Goal: Task Accomplishment & Management: Manage account settings

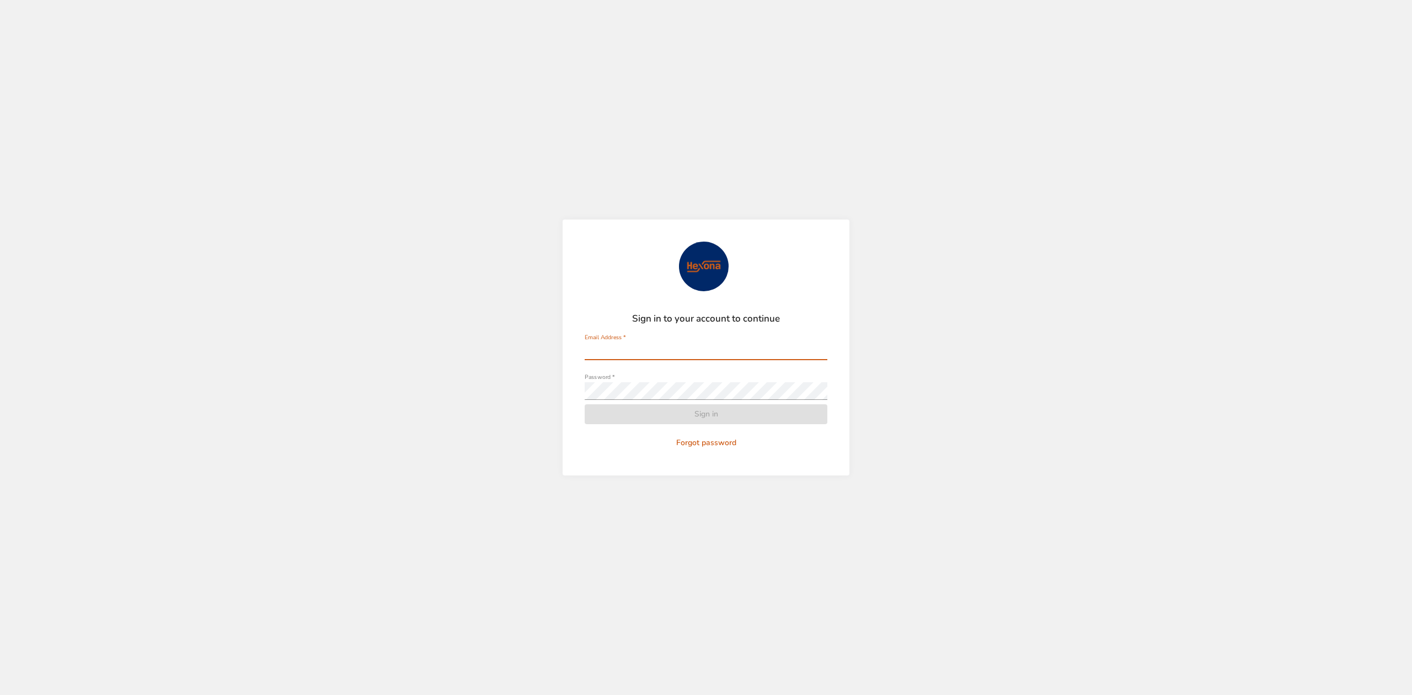
type input "**********"
click at [630, 416] on span "Sign in" at bounding box center [705, 415] width 225 height 14
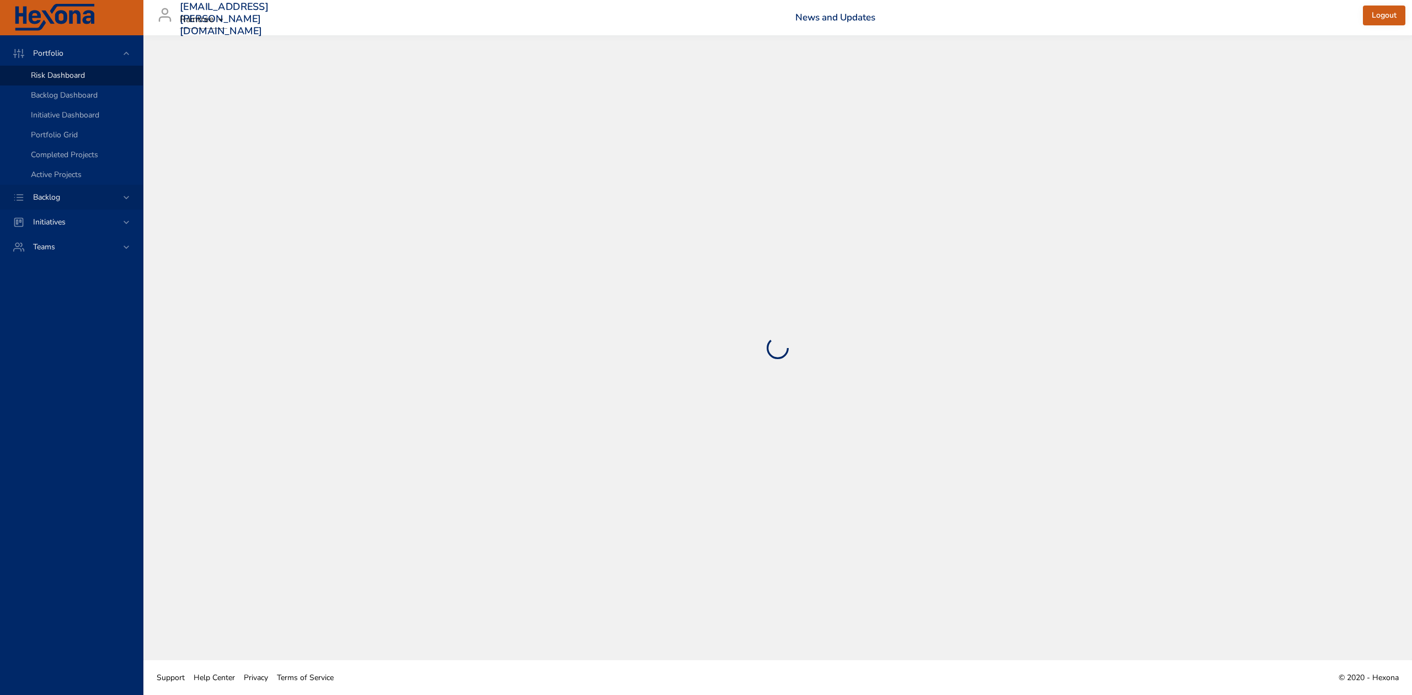
click at [87, 202] on div "Backlog" at bounding box center [72, 197] width 97 height 12
click at [60, 102] on span "Backlog Details" at bounding box center [57, 100] width 53 height 10
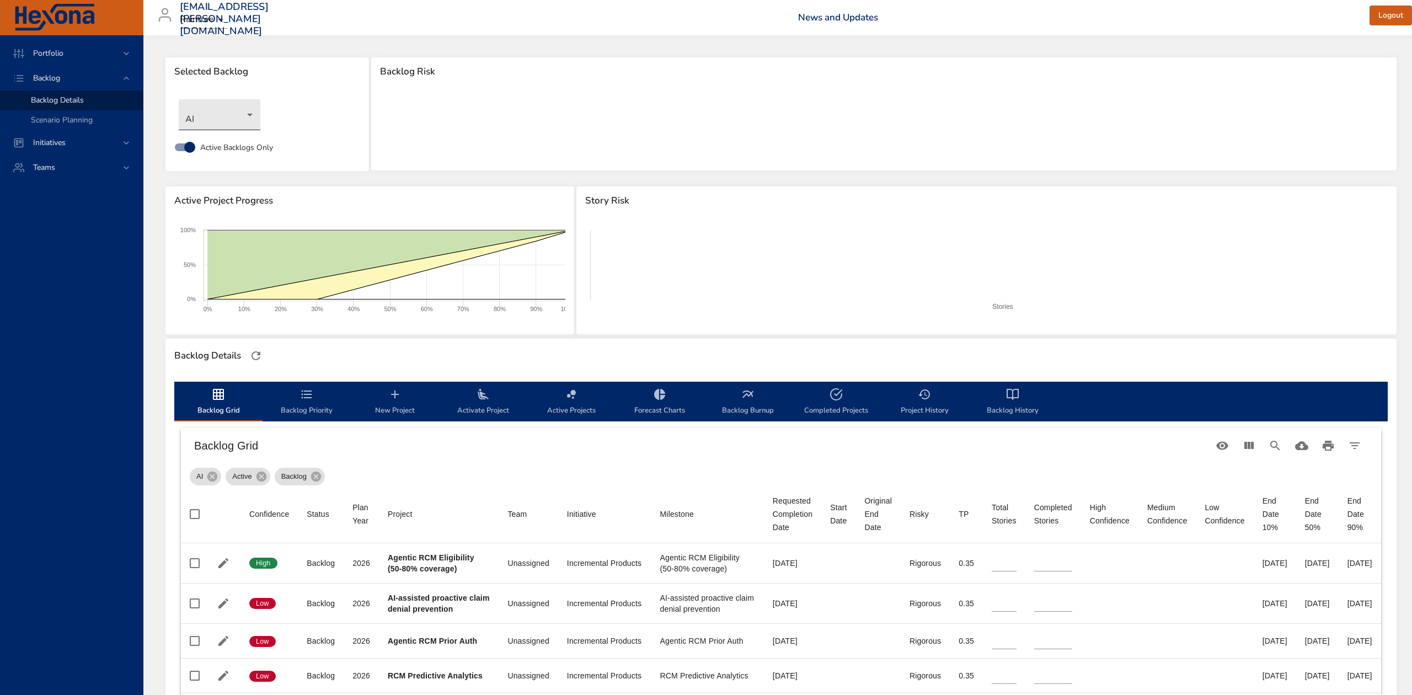
click at [243, 115] on body "Portfolio Backlog Backlog Details Scenario Planning Initiatives Teams [EMAIL_AD…" at bounding box center [706, 347] width 1412 height 695
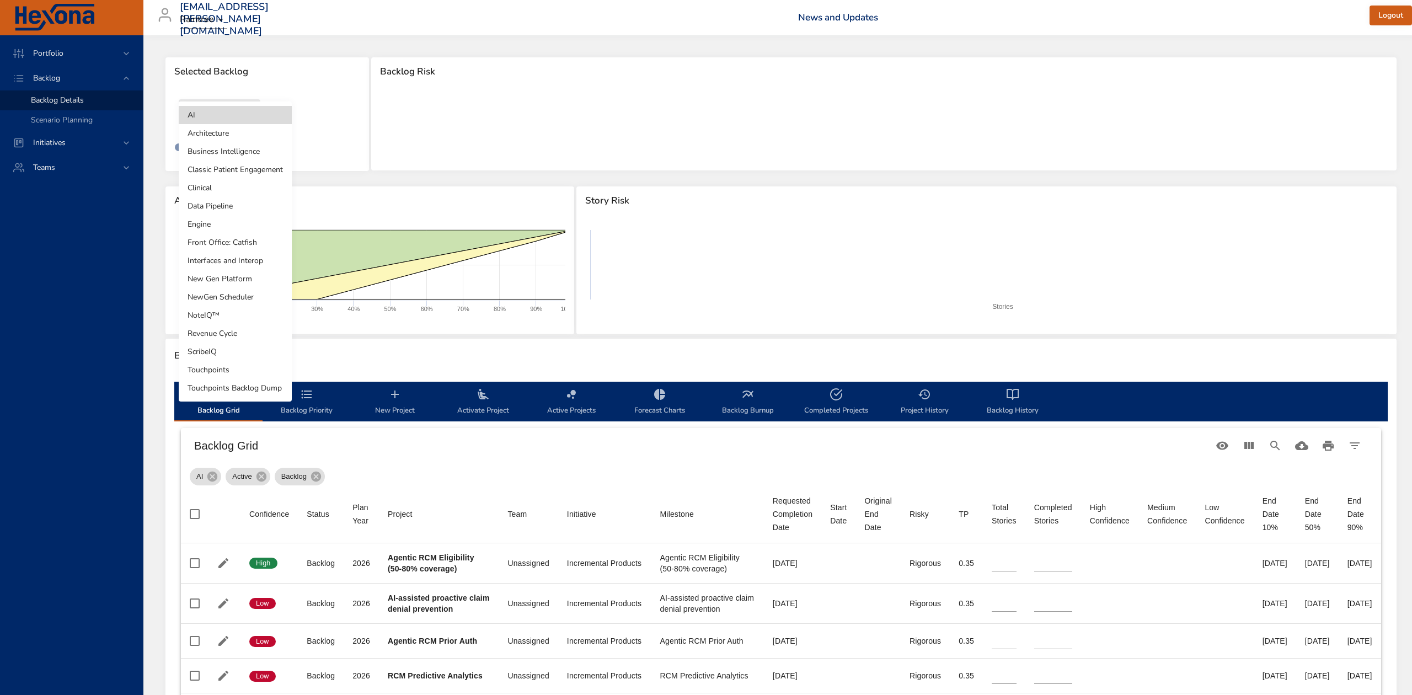
click at [228, 314] on li "NoteIQ™" at bounding box center [235, 315] width 113 height 18
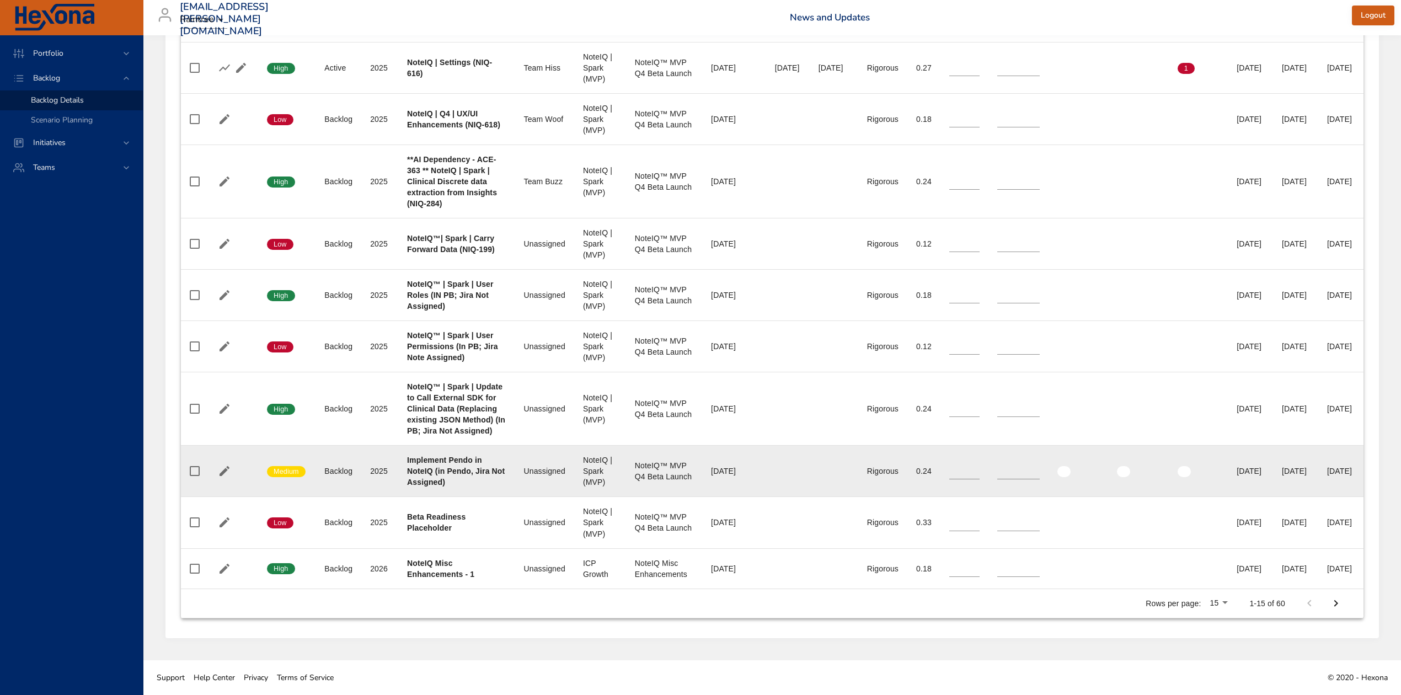
scroll to position [980, 0]
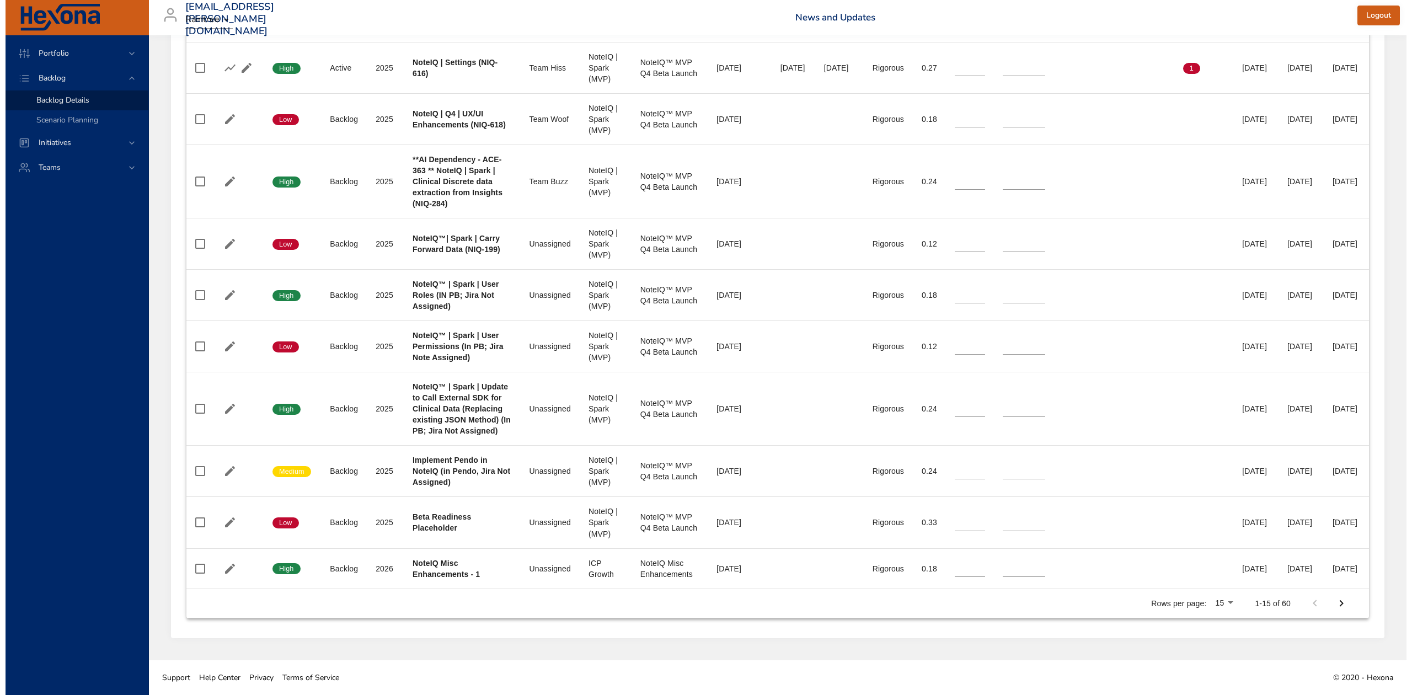
scroll to position [914, 0]
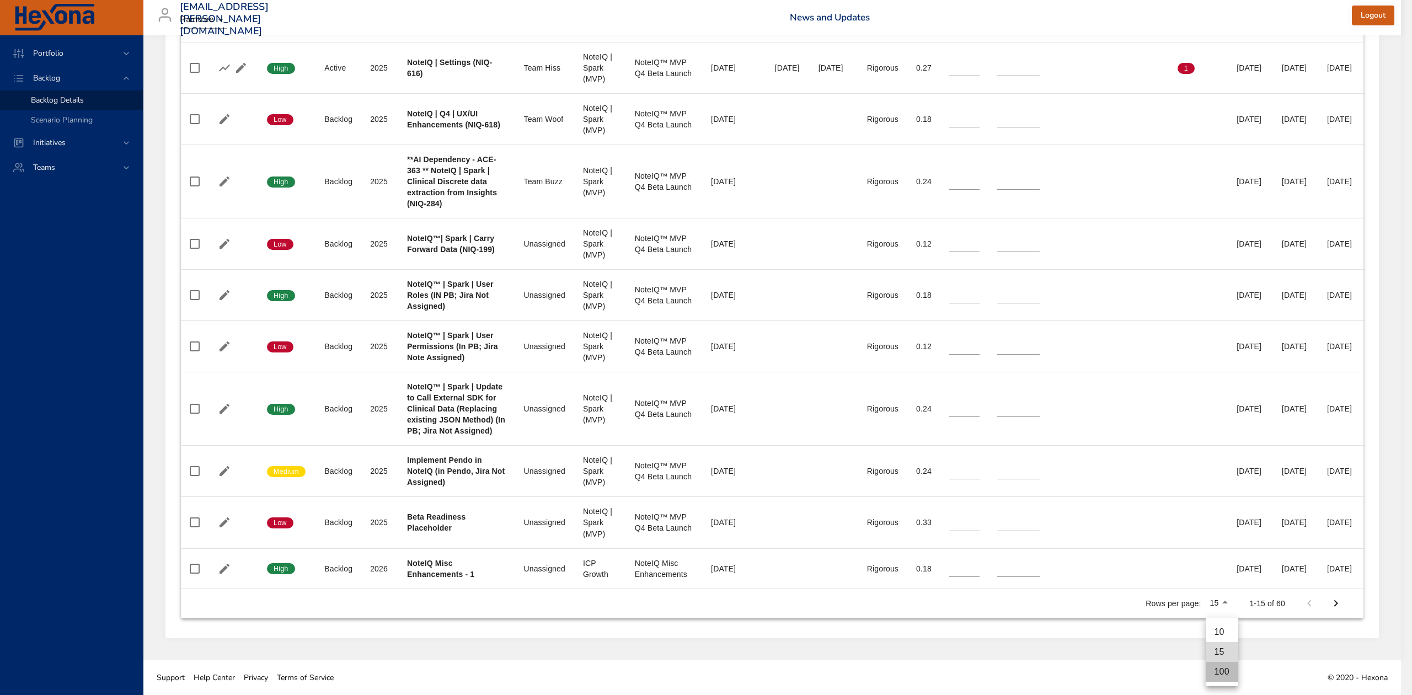
click at [1219, 670] on li "100" at bounding box center [1222, 672] width 33 height 20
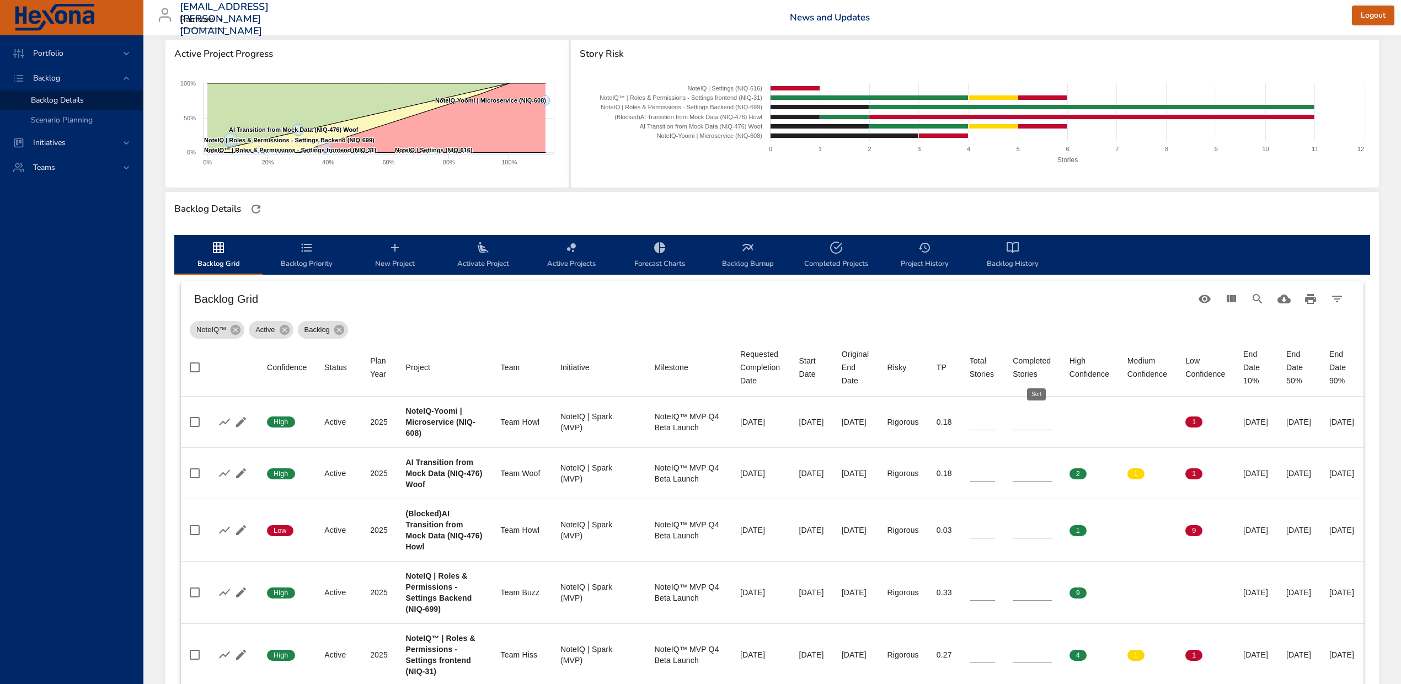
scroll to position [517, 0]
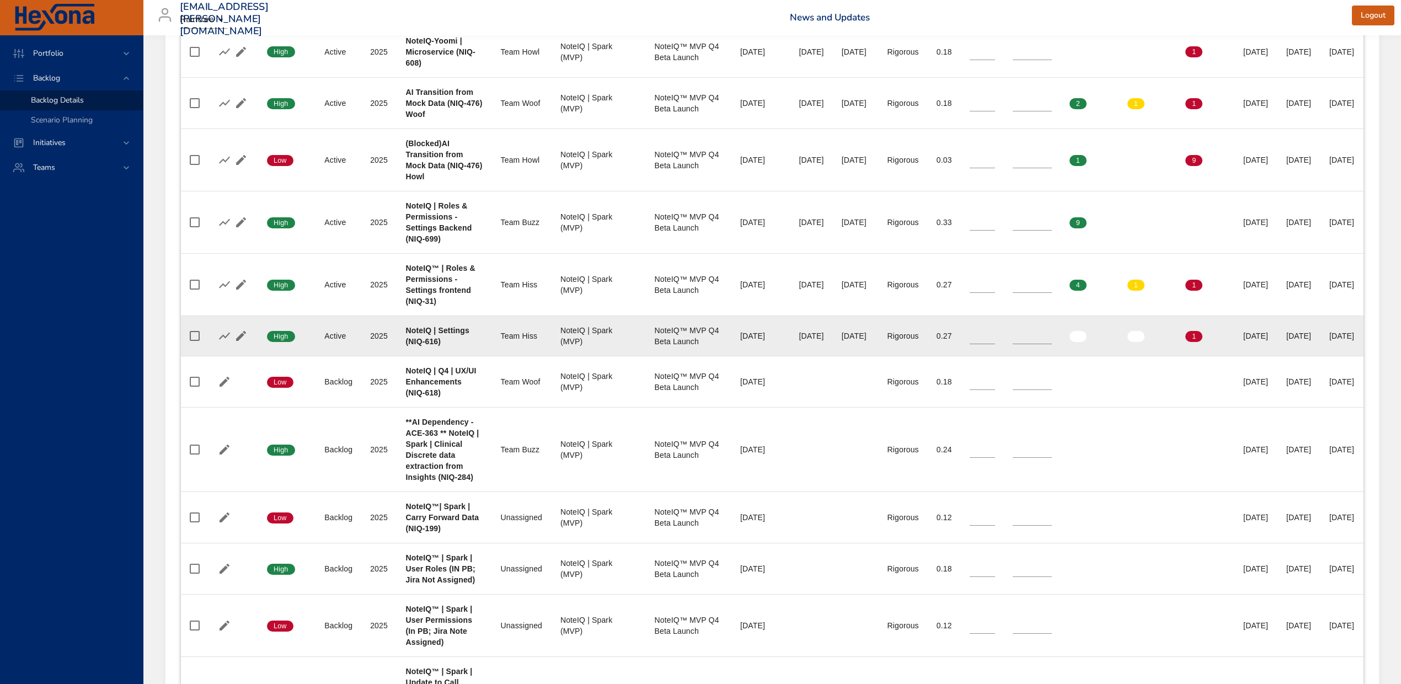
type input "*"
click at [996, 332] on input "*" at bounding box center [983, 336] width 26 height 17
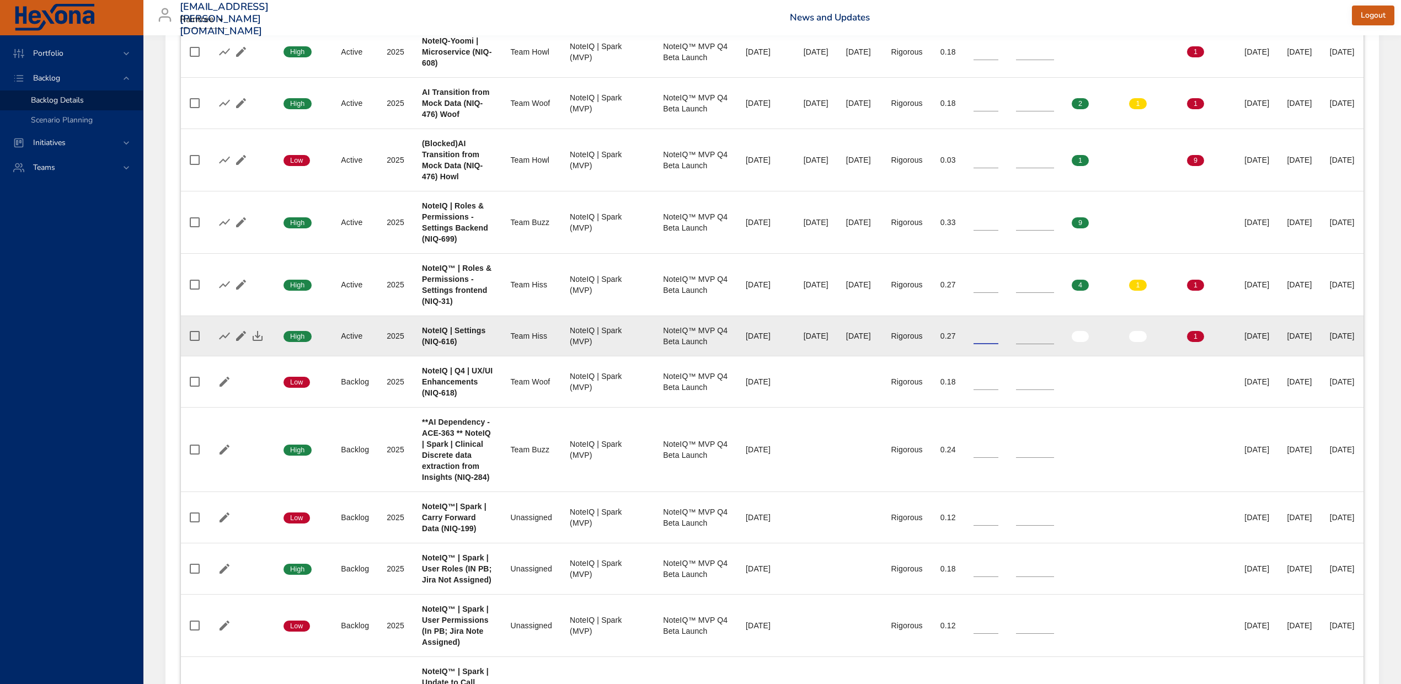
click at [259, 334] on icon "button" at bounding box center [257, 335] width 13 height 13
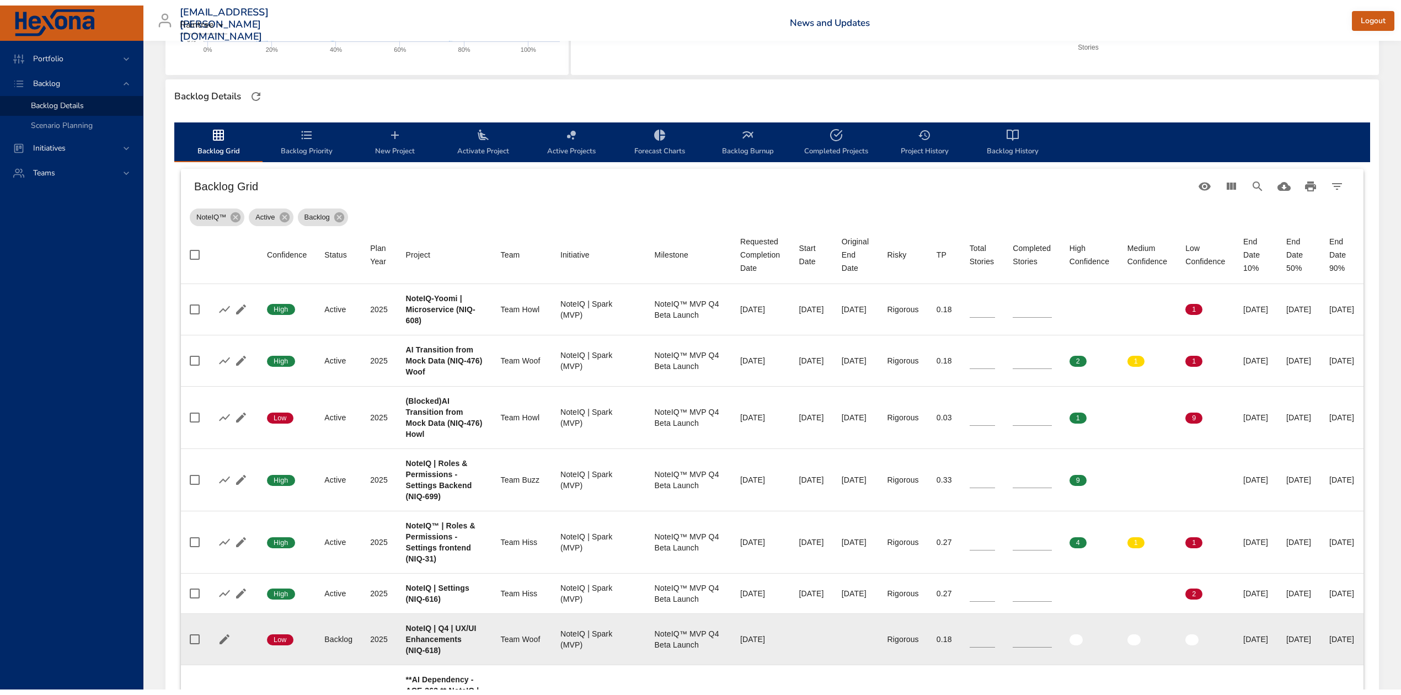
scroll to position [0, 0]
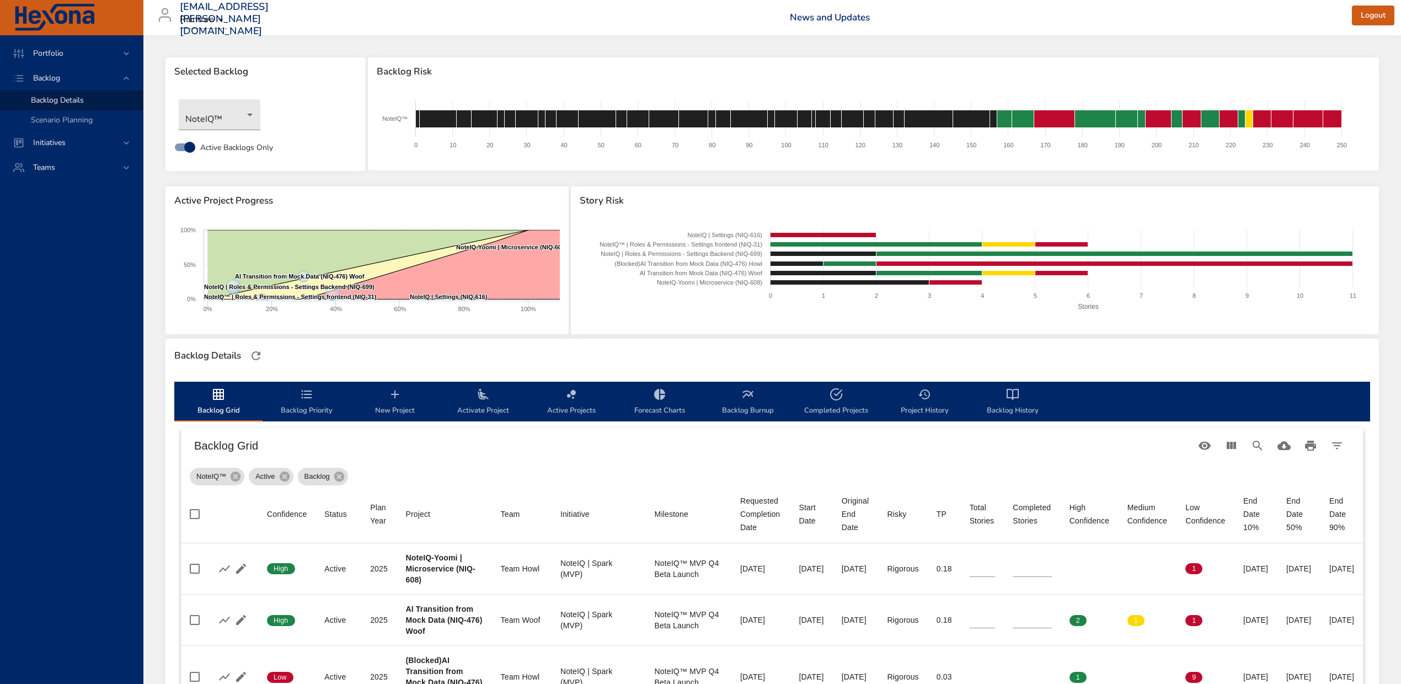
click at [492, 397] on span "Activate Project" at bounding box center [483, 402] width 75 height 29
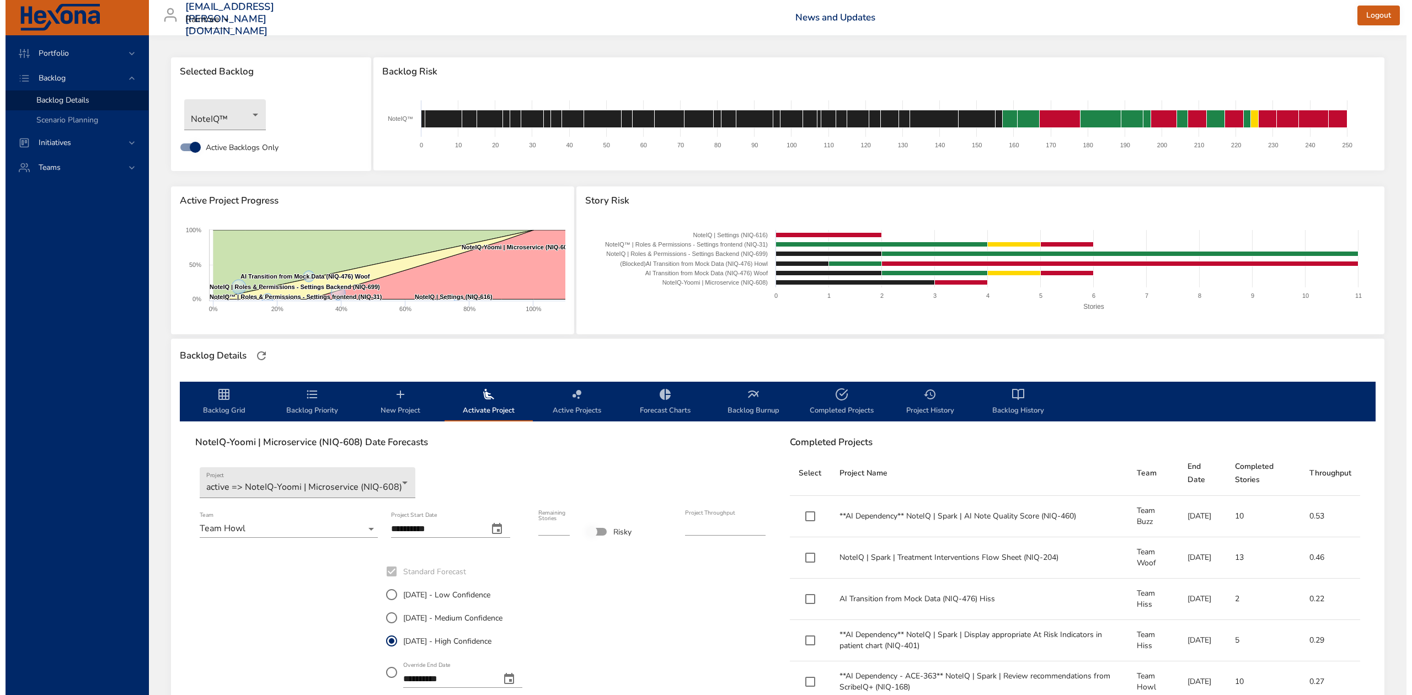
scroll to position [73, 0]
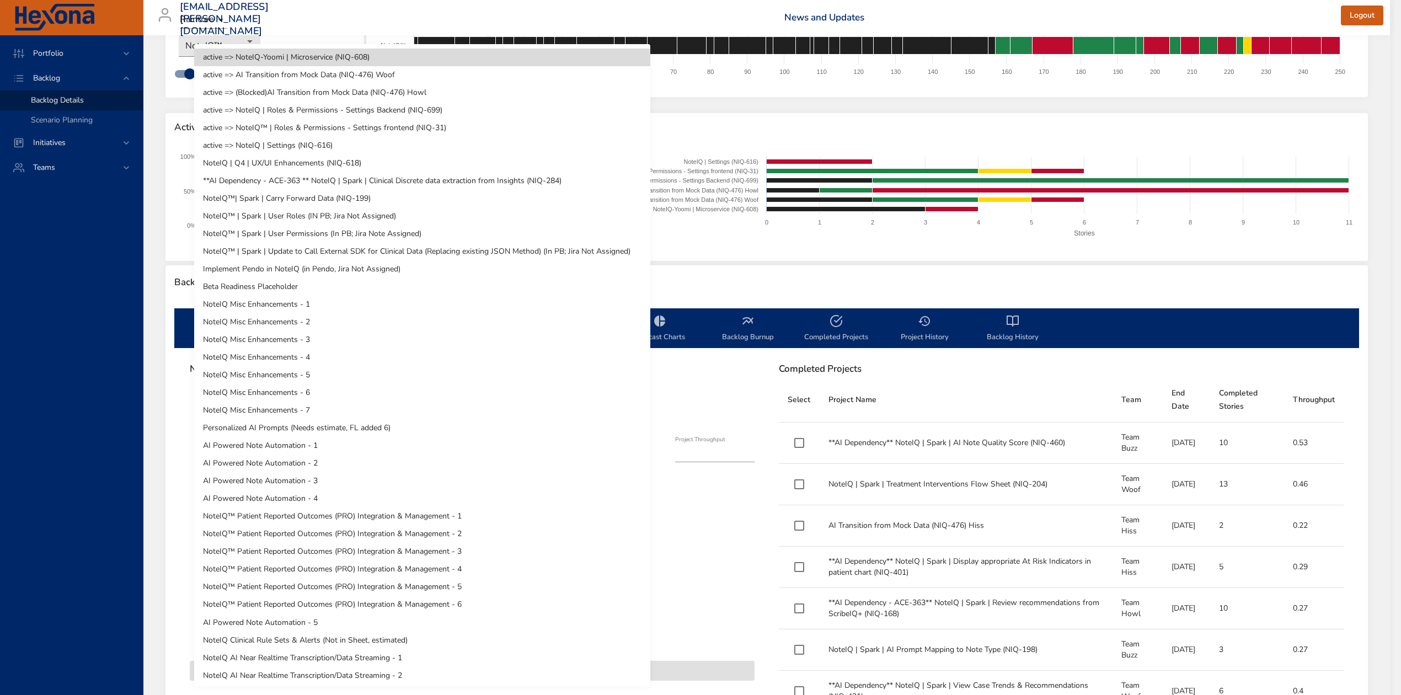
click at [405, 406] on body "Portfolio Backlog Backlog Details Scenario Planning Initiatives Teams [EMAIL_AD…" at bounding box center [700, 274] width 1401 height 695
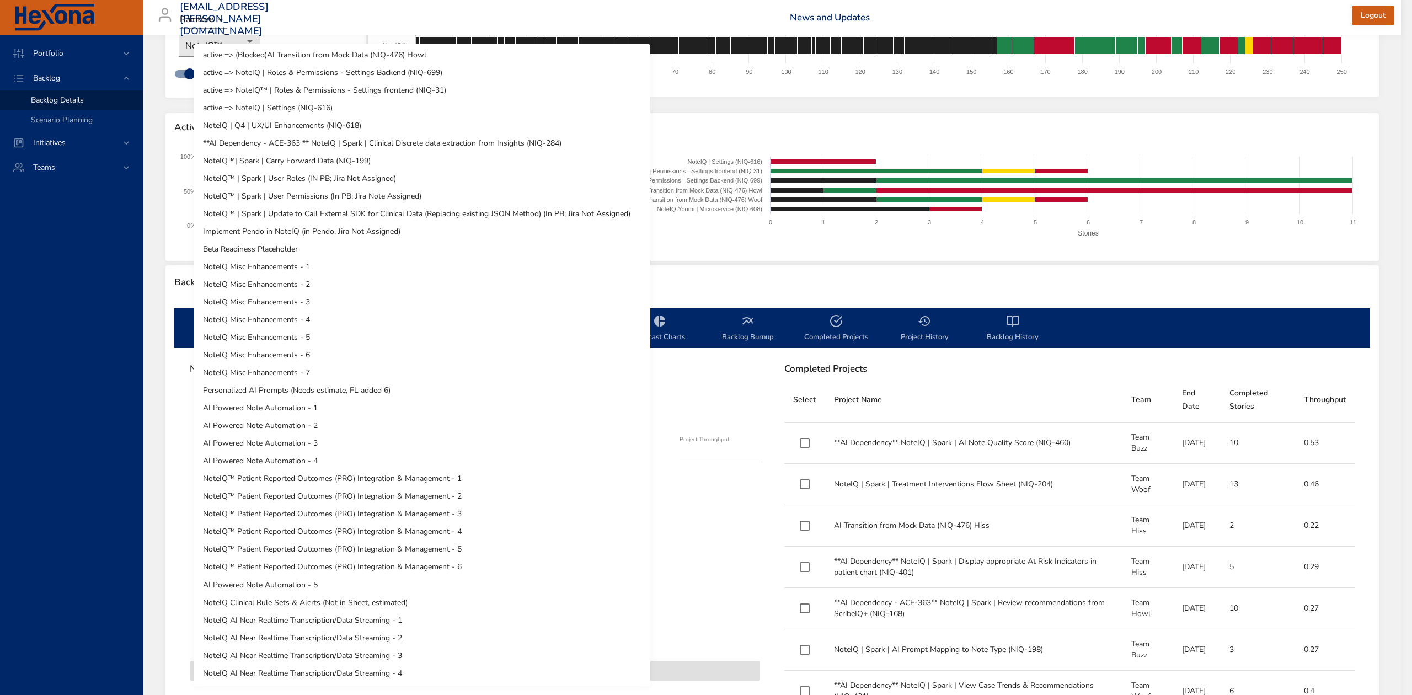
click at [402, 167] on ul "active => NoteIQ-Yoomi | Microservice (NIQ-608) active => AI Transition from Mo…" at bounding box center [427, 541] width 467 height 1068
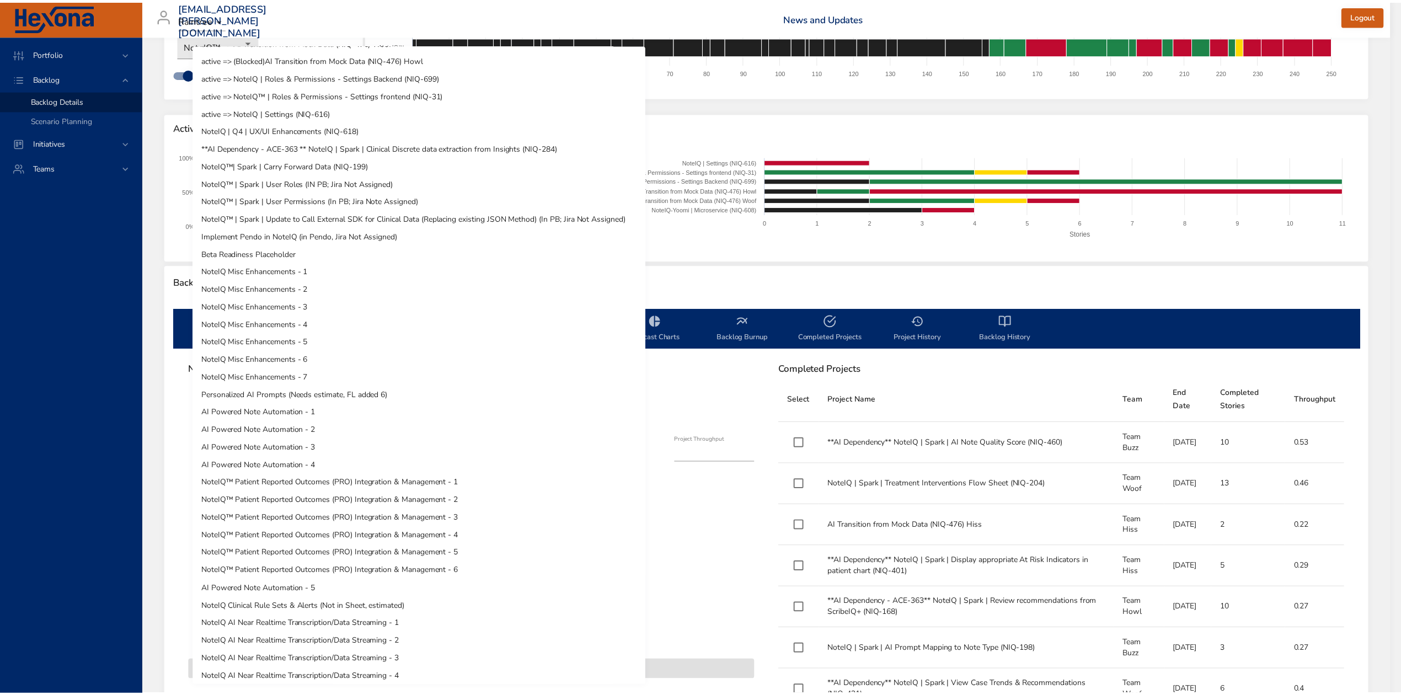
scroll to position [0, 0]
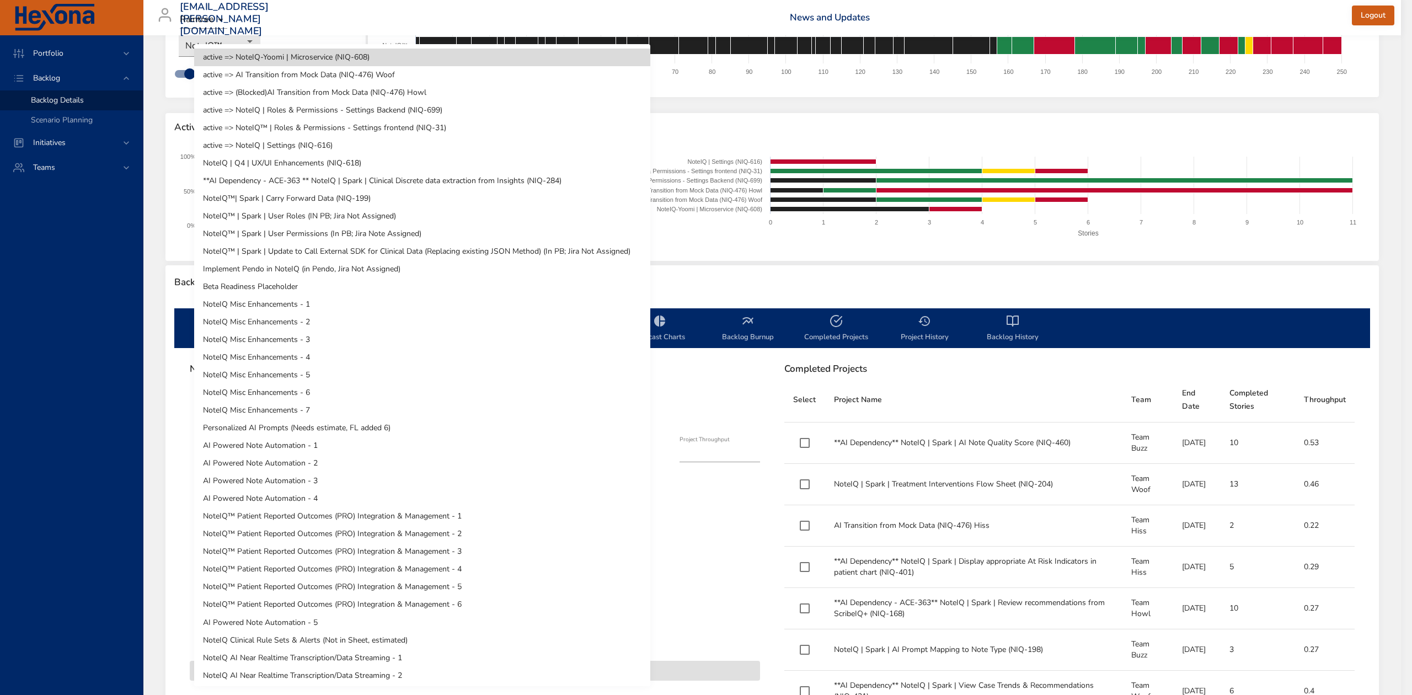
click at [362, 159] on li "NoteIQ | Q4 | UX/UI Enhancements (NIQ-618)" at bounding box center [422, 163] width 456 height 18
type input "*"
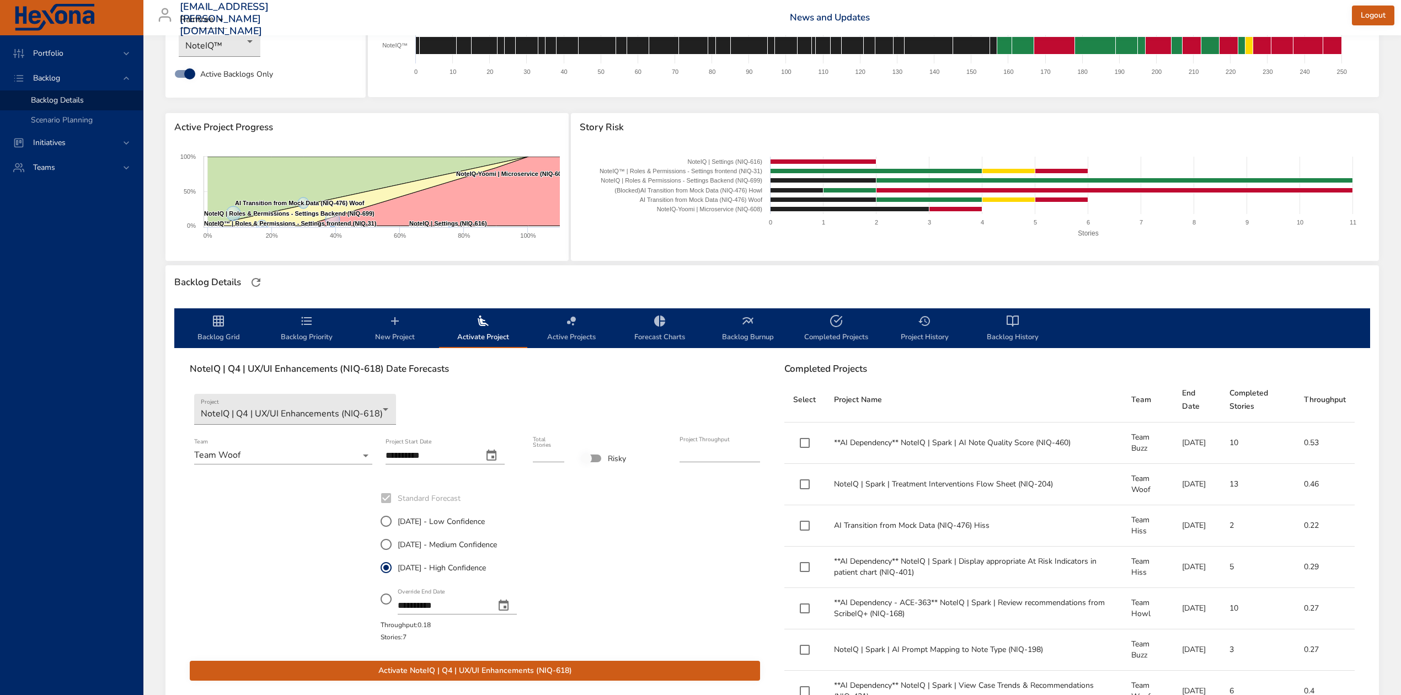
click at [496, 457] on icon "change date" at bounding box center [491, 455] width 10 height 11
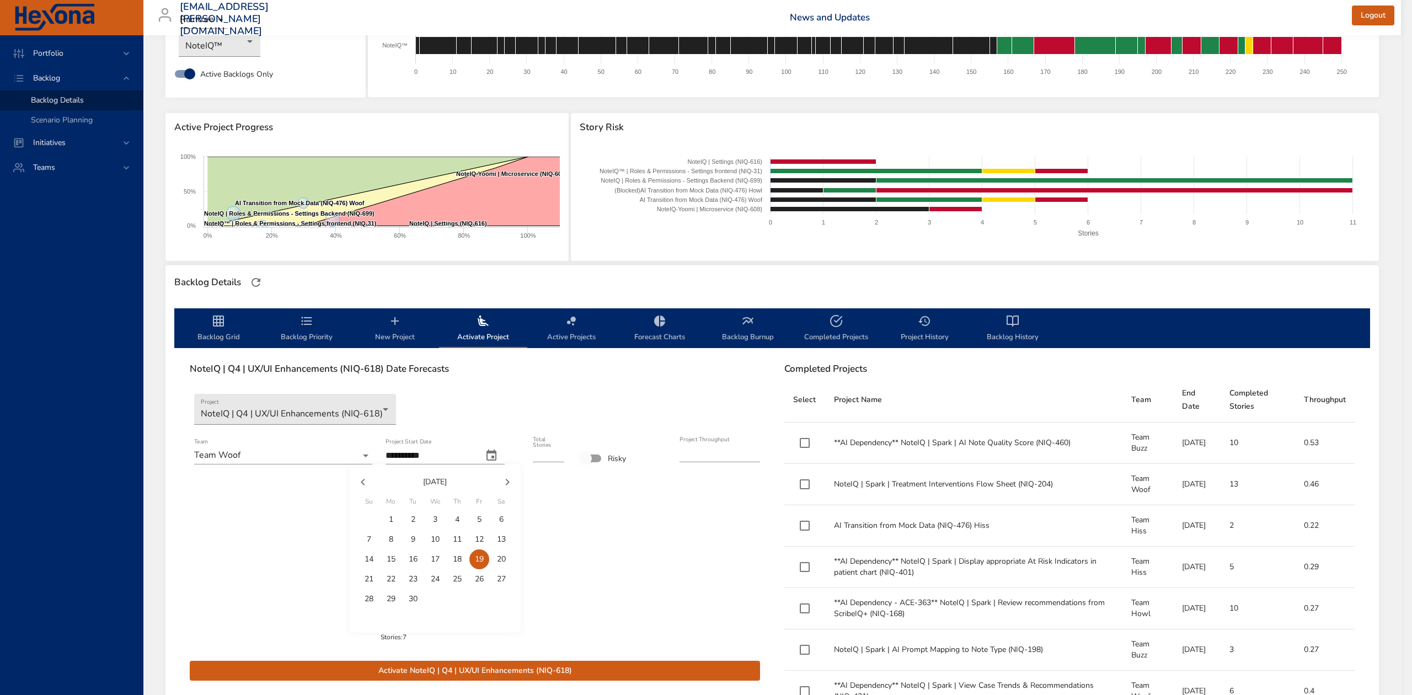
click at [431, 539] on p "10" at bounding box center [435, 539] width 9 height 11
type input "**********"
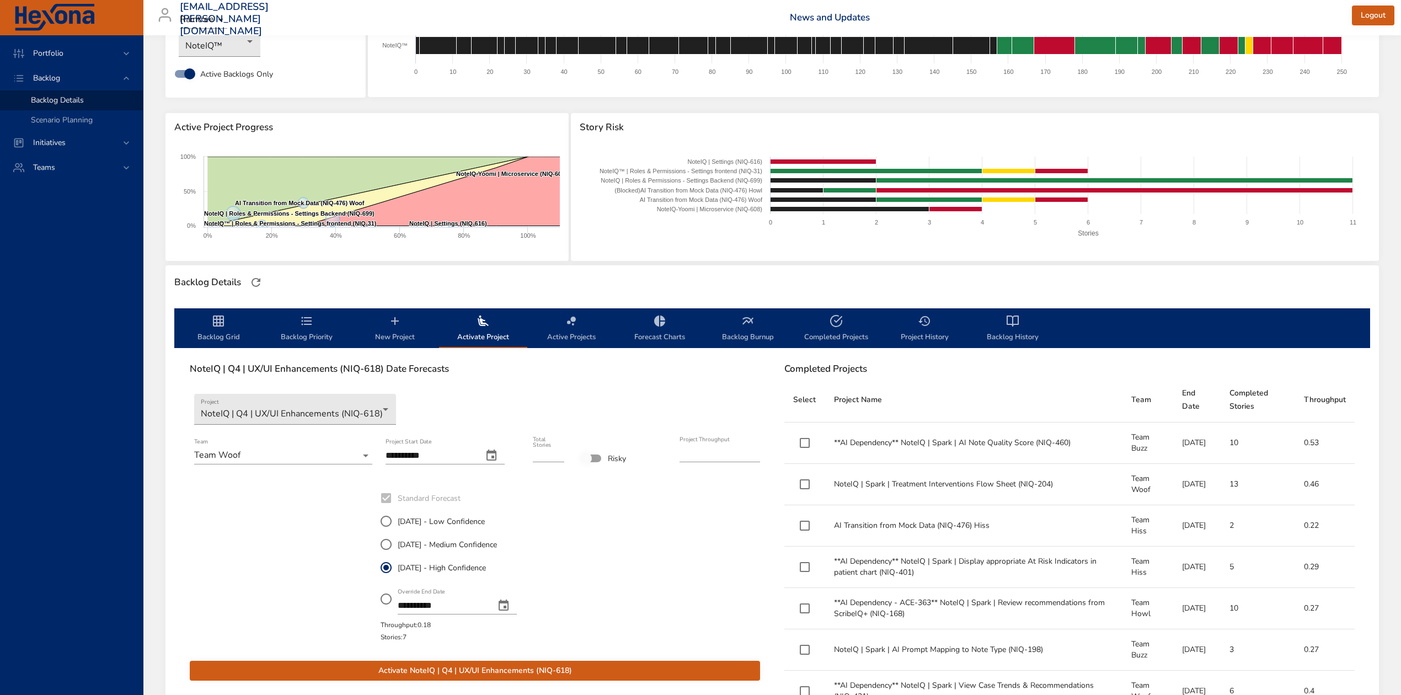
click at [415, 535] on label "[DATE] - Medium Confidence" at bounding box center [446, 544] width 142 height 23
drag, startPoint x: 696, startPoint y: 453, endPoint x: 689, endPoint y: 452, distance: 7.3
click at [689, 452] on input "****" at bounding box center [720, 454] width 81 height 18
click at [676, 510] on div "**********" at bounding box center [475, 564] width 573 height 159
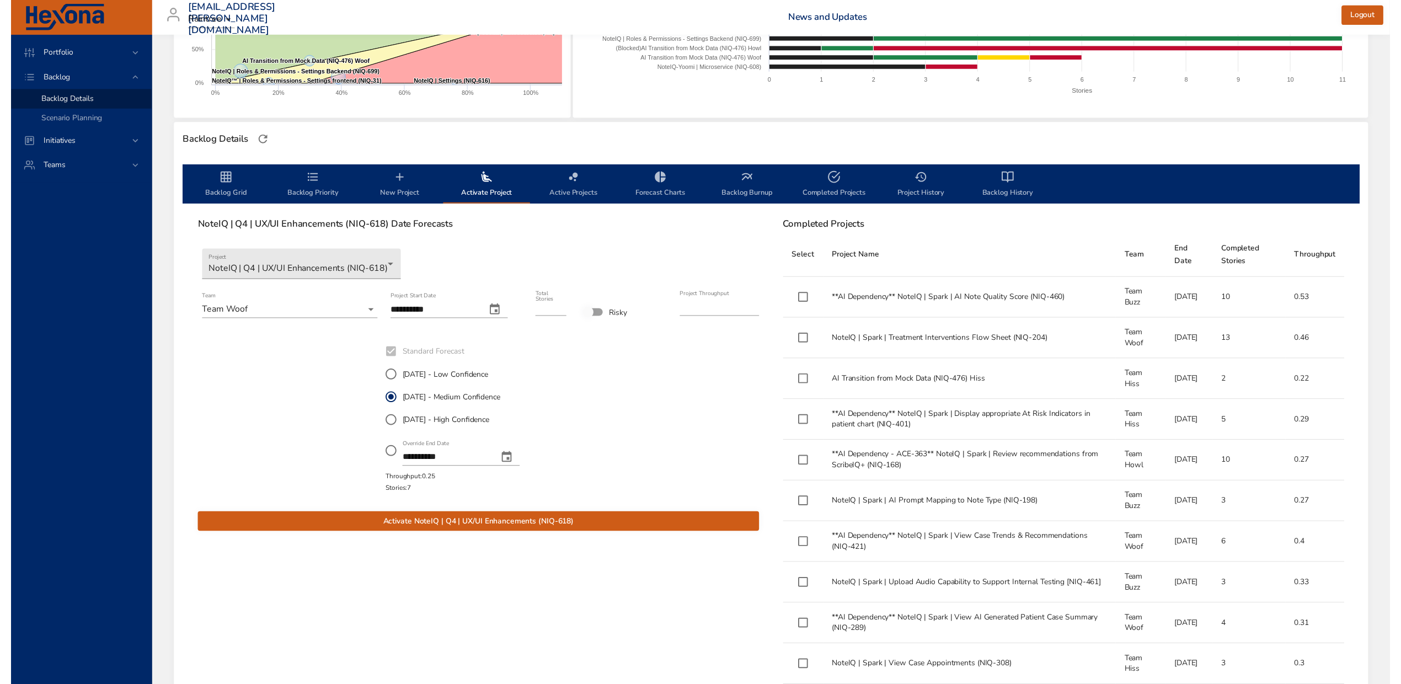
scroll to position [221, 0]
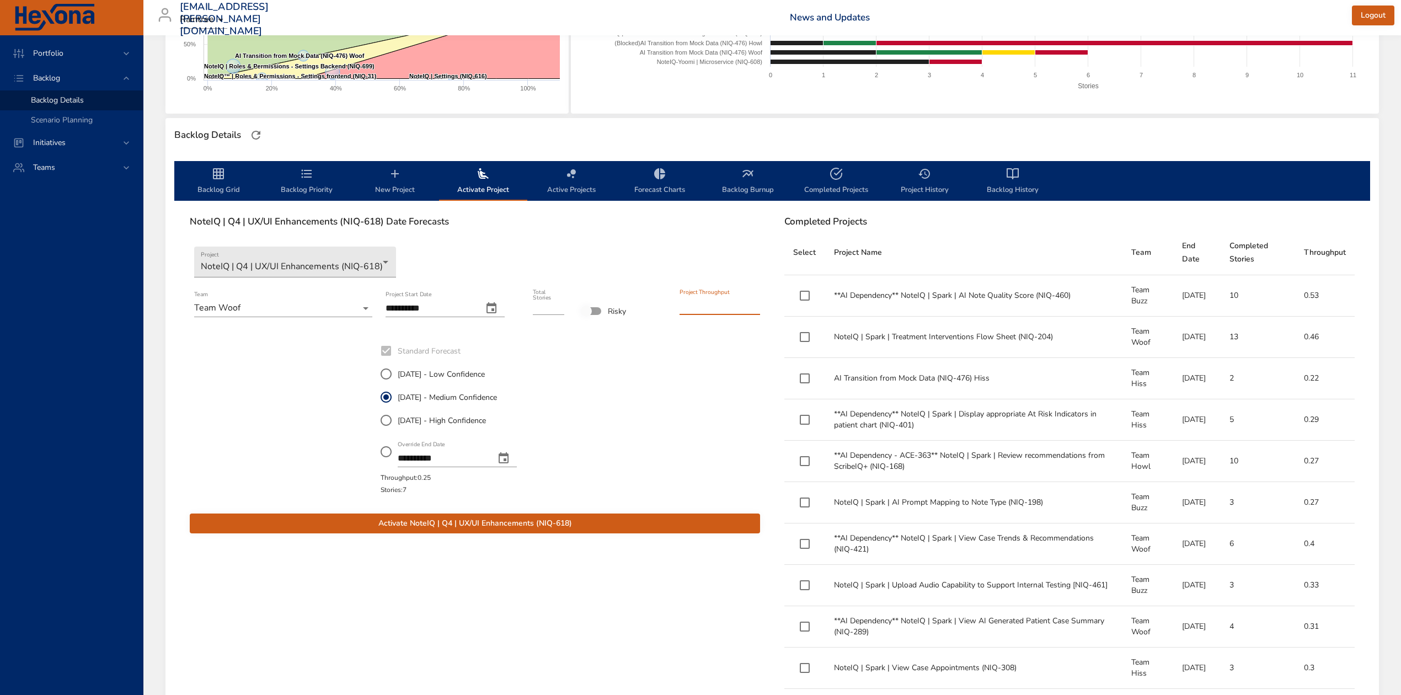
drag, startPoint x: 698, startPoint y: 304, endPoint x: 689, endPoint y: 304, distance: 9.4
click at [689, 304] on input "****" at bounding box center [720, 306] width 81 height 18
type input "***"
click at [528, 525] on span "Activate NoteIQ | Q4 | UX/UI Enhancements (NIQ-618)" at bounding box center [475, 524] width 553 height 14
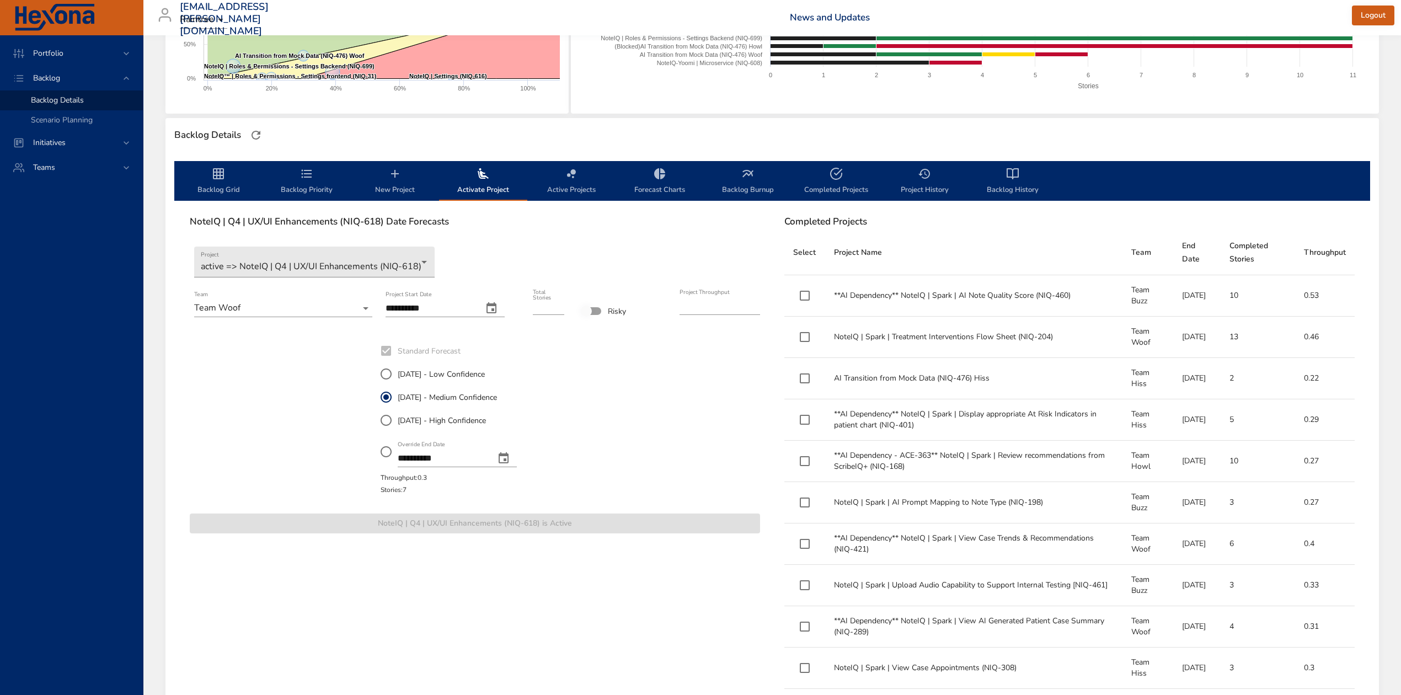
click at [205, 182] on span "Backlog Grid" at bounding box center [218, 181] width 75 height 29
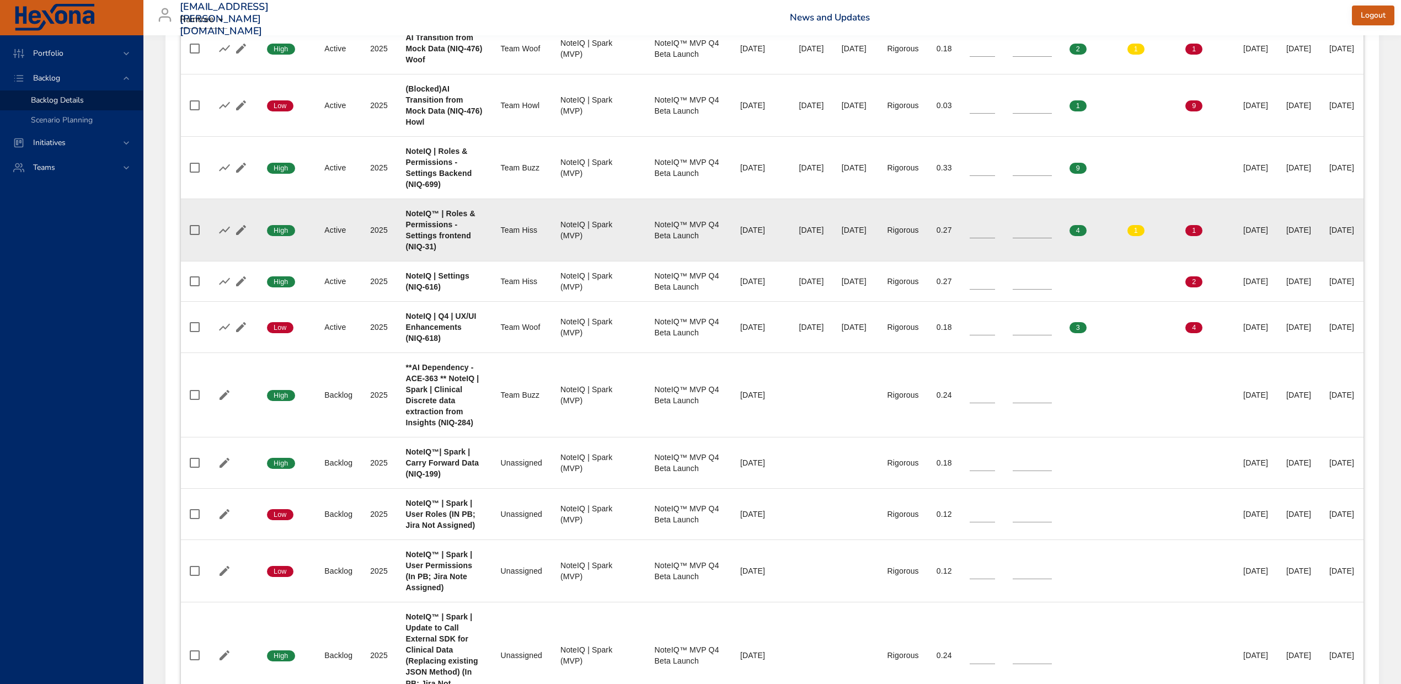
scroll to position [735, 0]
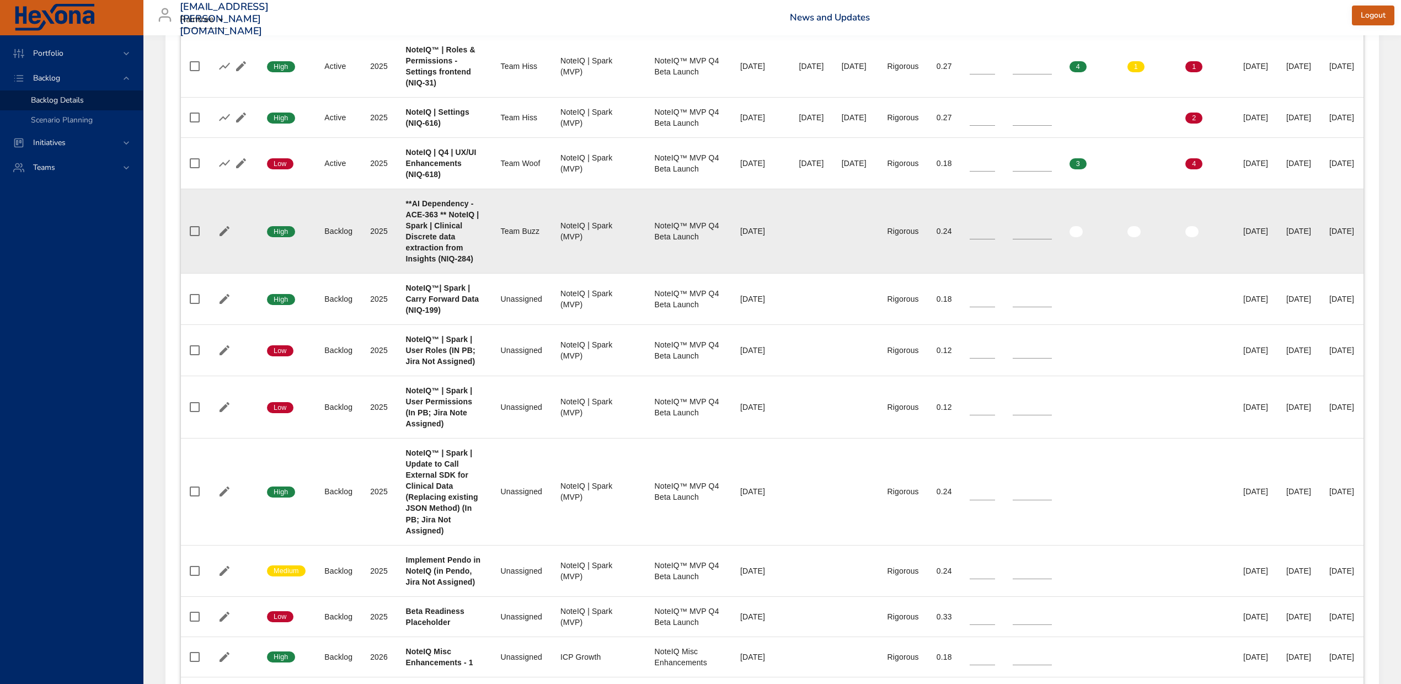
click at [530, 274] on td "Team Team Buzz" at bounding box center [522, 231] width 60 height 84
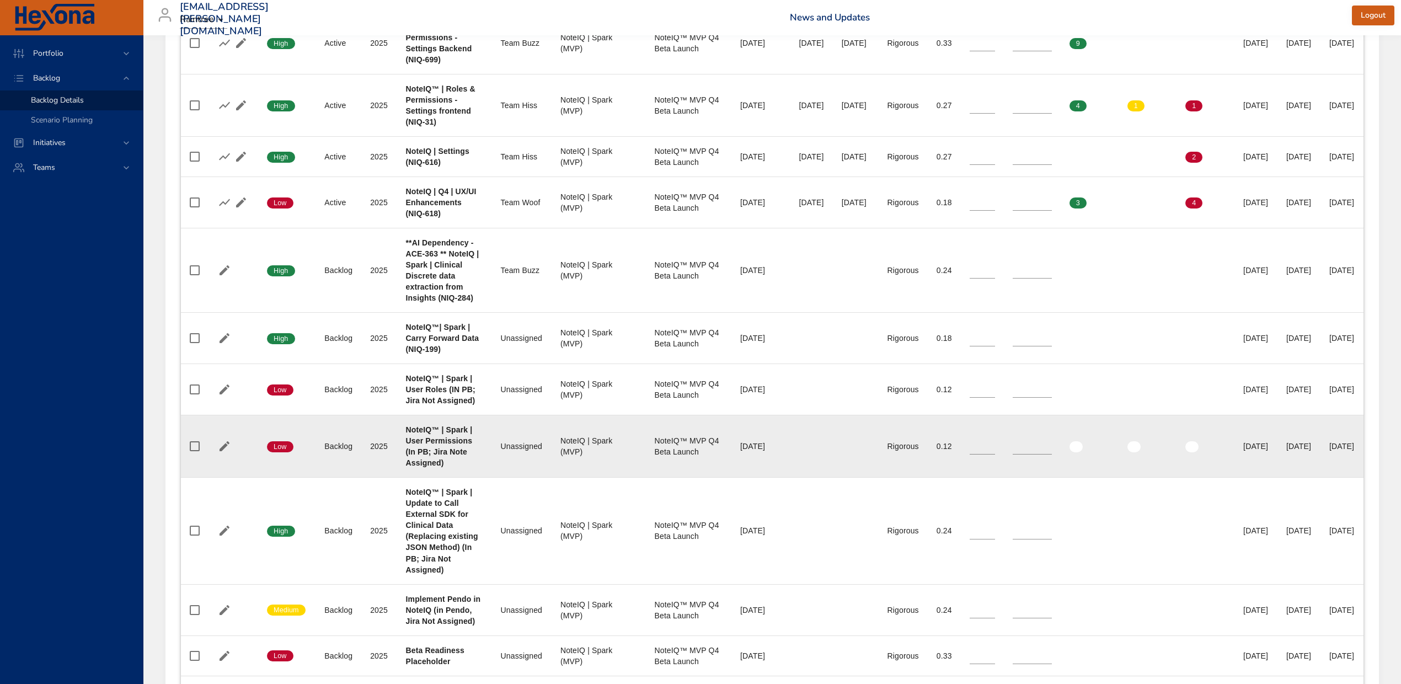
scroll to position [662, 0]
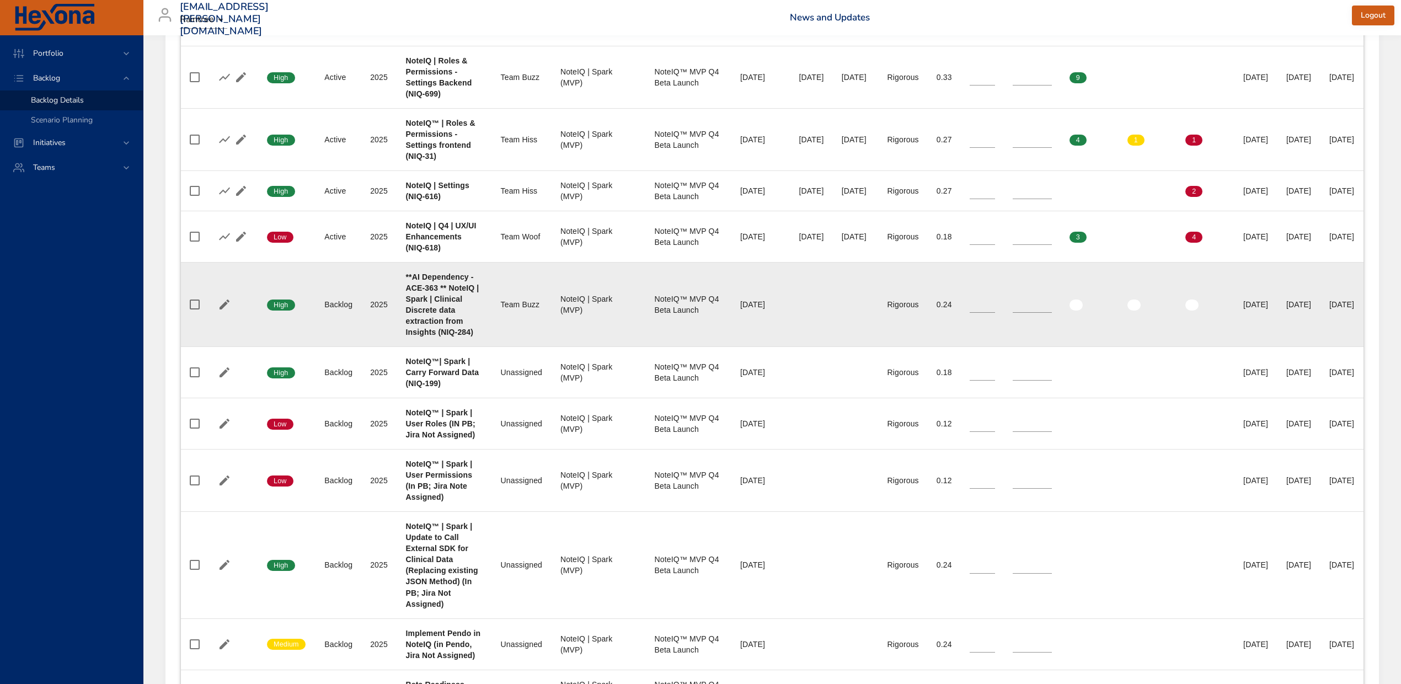
click at [431, 336] on b "**AI Dependency - ACE-363 ** NoteIQ | Spark | Clinical Discrete data extraction…" at bounding box center [442, 304] width 73 height 64
click at [514, 347] on td "Team Team Buzz" at bounding box center [522, 305] width 60 height 84
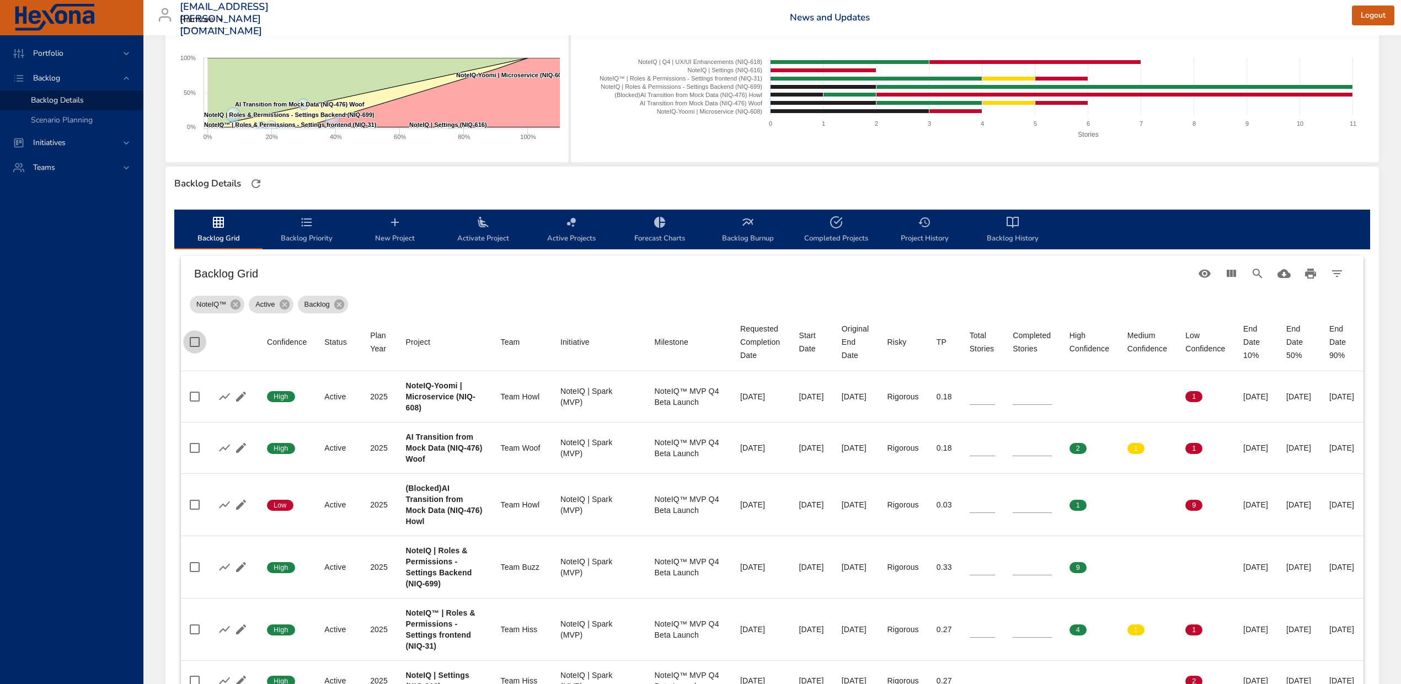
click at [573, 283] on div "Backlog Grid" at bounding box center [772, 273] width 1183 height 35
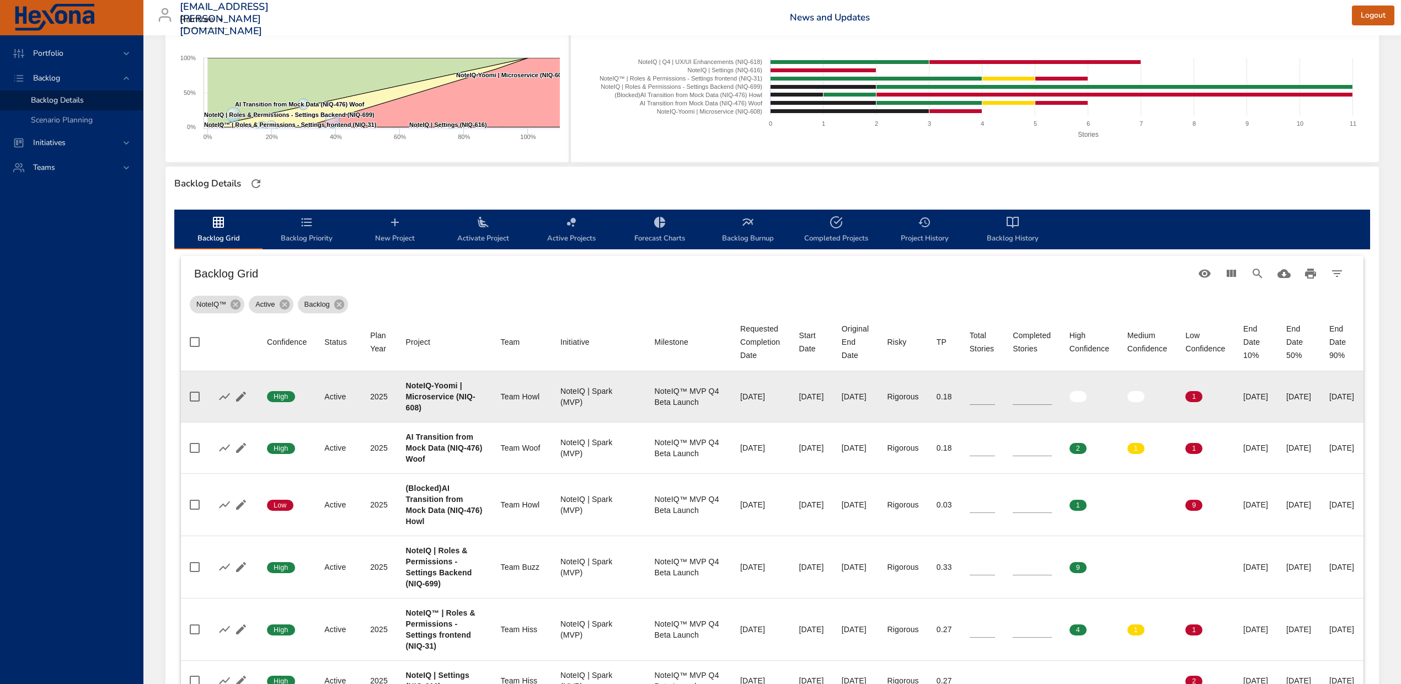
click at [429, 406] on b "NoteIQ-Yoomi | Microservice (NIQ-608)" at bounding box center [440, 396] width 69 height 31
copy b "608"
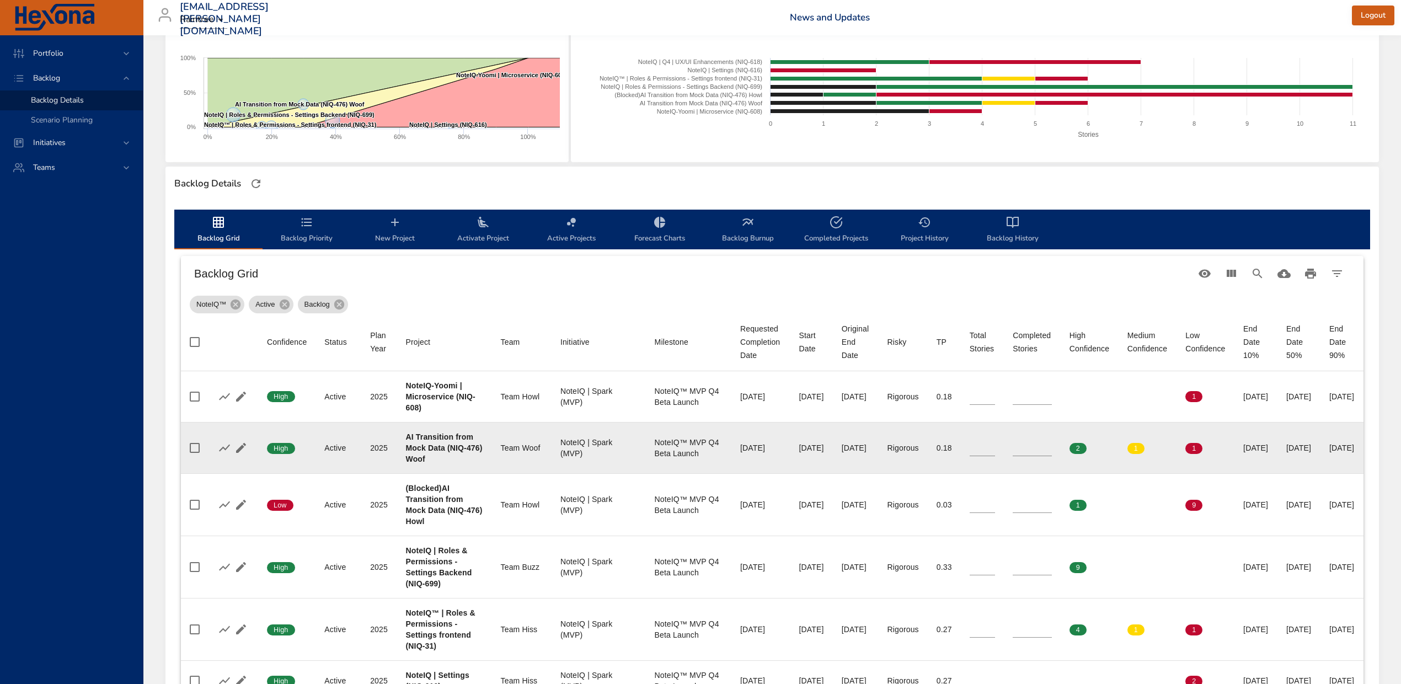
click at [408, 459] on b "AI Transition from Mock Data (NIQ-476) Woof" at bounding box center [444, 447] width 77 height 31
copy b "476"
type input "*"
click at [996, 445] on input "*" at bounding box center [983, 448] width 26 height 17
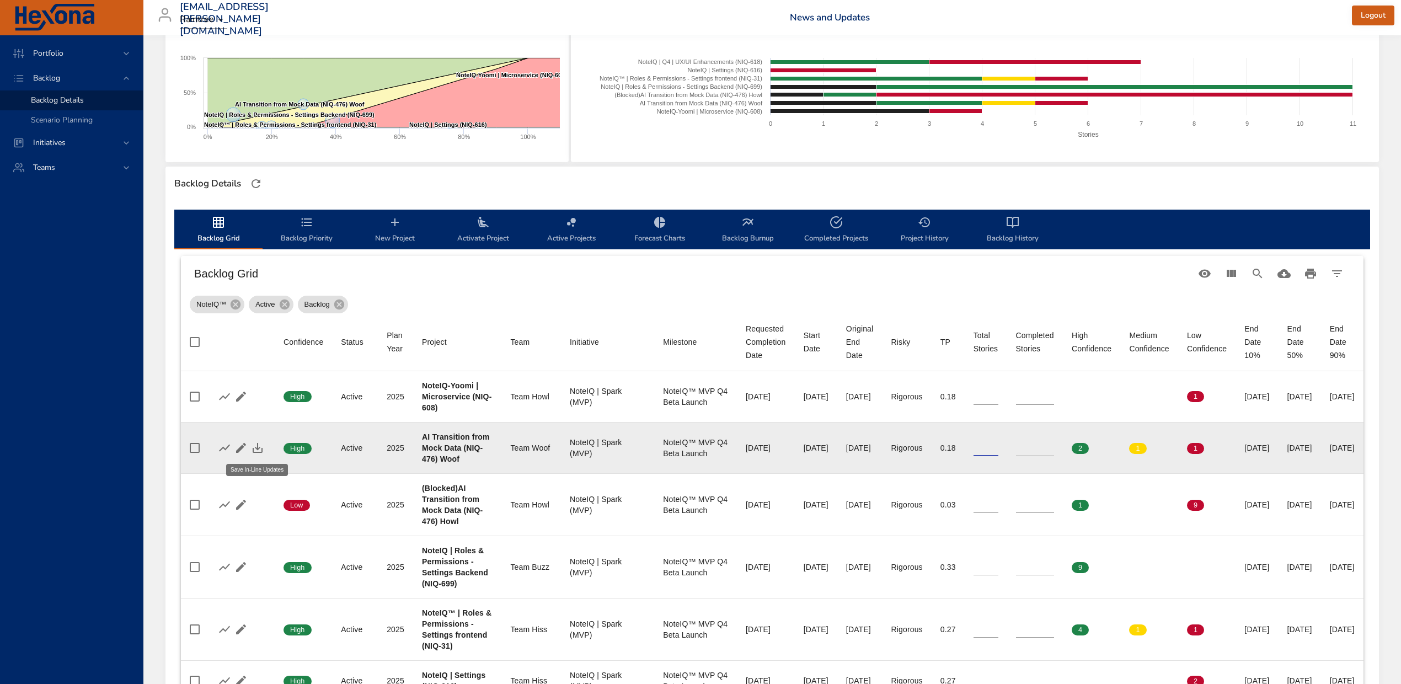
click at [263, 448] on icon "button" at bounding box center [257, 447] width 13 height 13
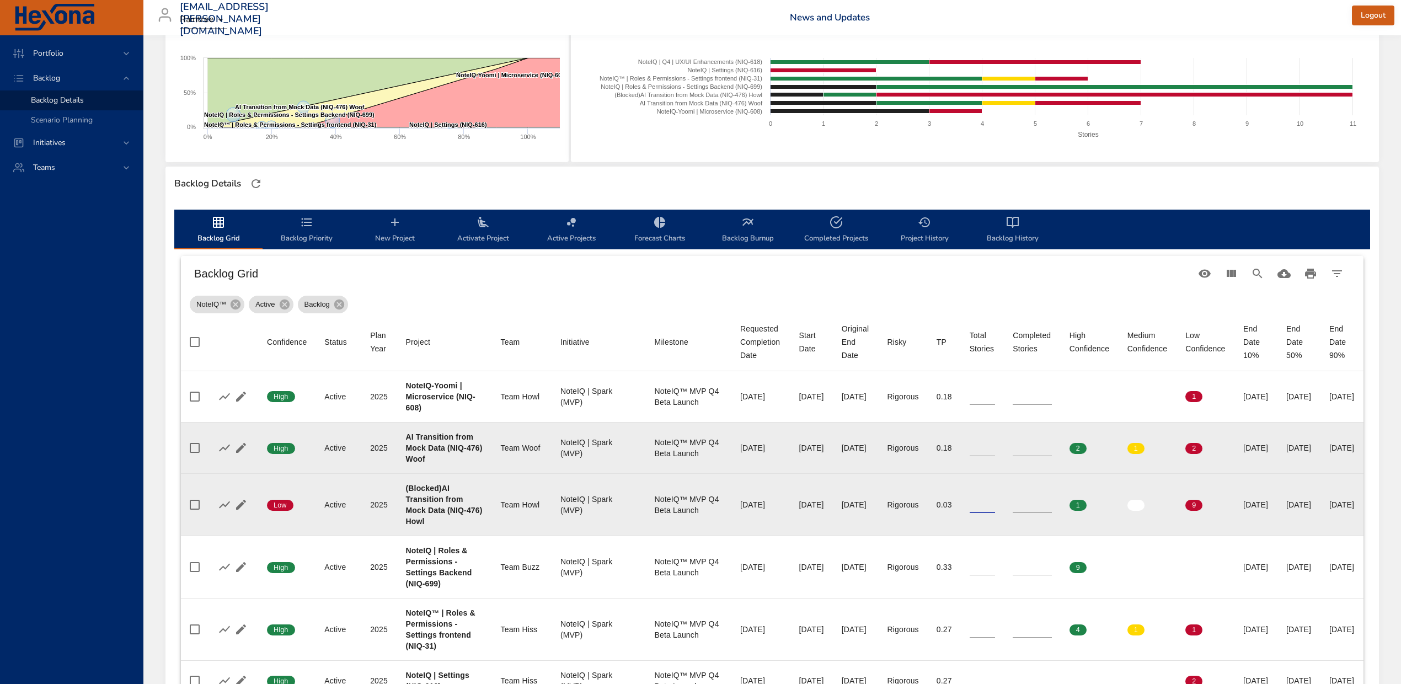
drag, startPoint x: 986, startPoint y: 506, endPoint x: 981, endPoint y: 505, distance: 5.5
click at [981, 505] on td "Total Stories **" at bounding box center [983, 504] width 44 height 62
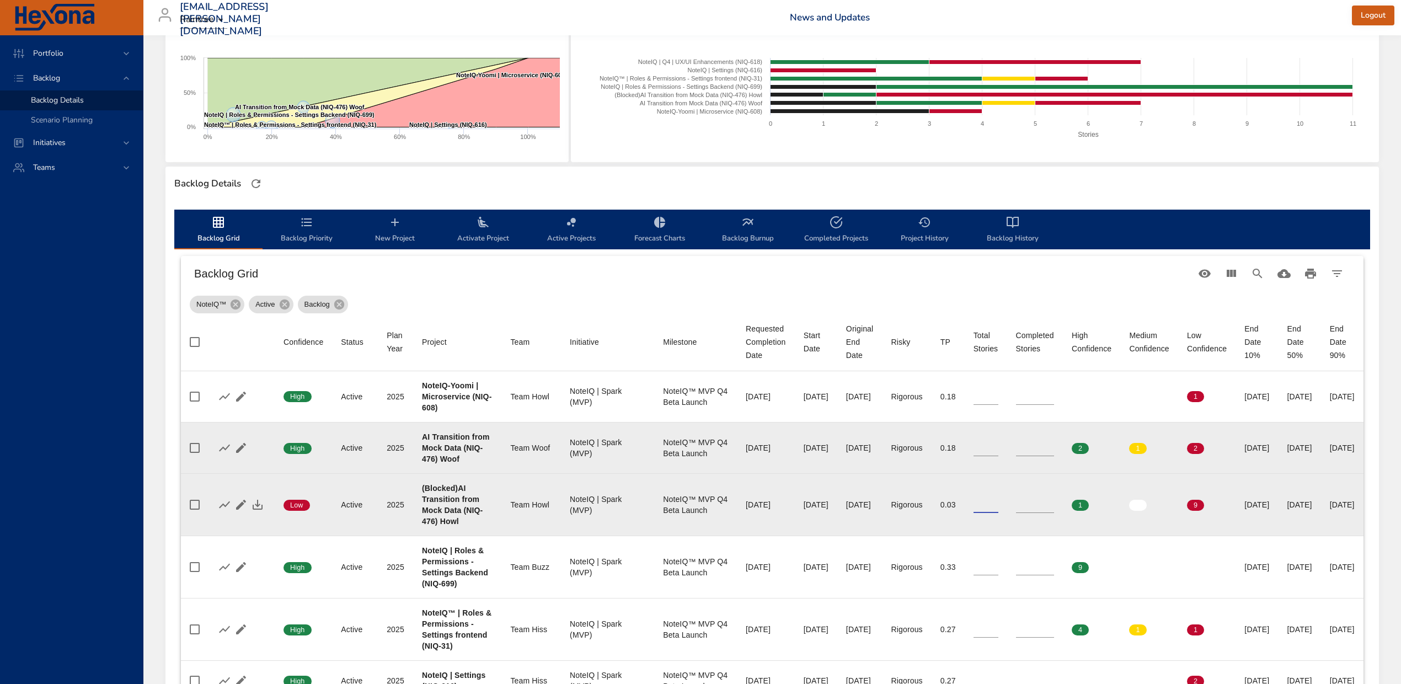
type input "**"
drag, startPoint x: 1048, startPoint y: 505, endPoint x: 1040, endPoint y: 504, distance: 8.3
click at [1040, 504] on td "Completed Stories *" at bounding box center [1035, 504] width 56 height 62
type input "*"
click at [261, 502] on icon "button" at bounding box center [257, 504] width 13 height 13
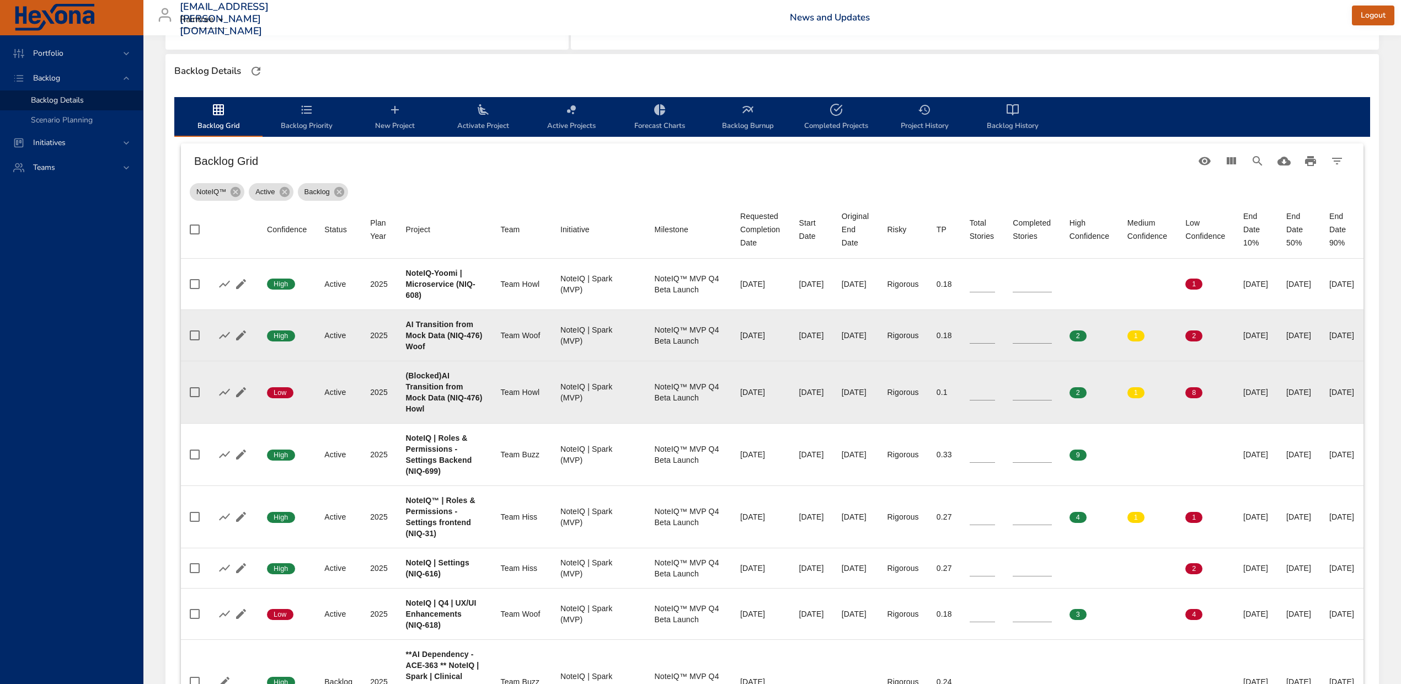
scroll to position [319, 0]
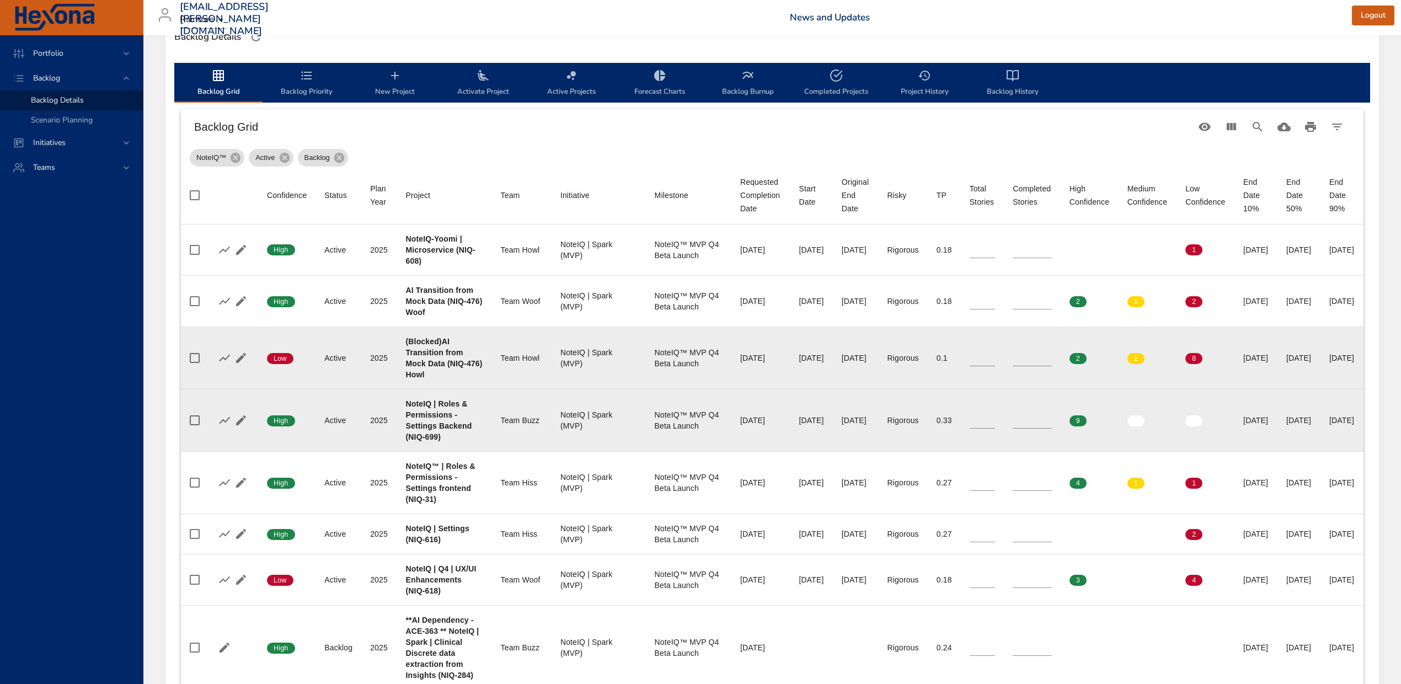
click at [430, 437] on b "NoteIQ | Roles & Permissions - Settings Backend (NIQ-699)" at bounding box center [439, 420] width 66 height 42
copy b "699"
click at [1027, 416] on input "*" at bounding box center [1032, 420] width 39 height 17
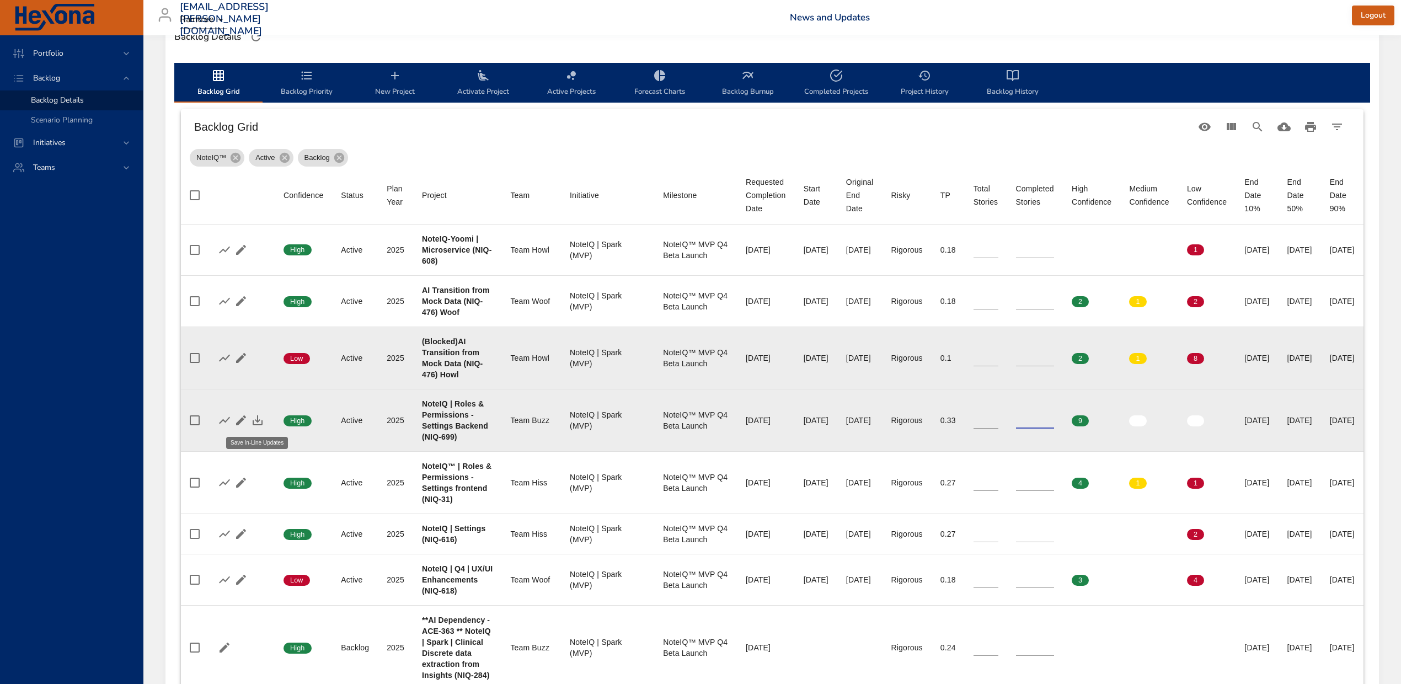
type input "*"
click at [259, 420] on icon "button" at bounding box center [257, 420] width 13 height 13
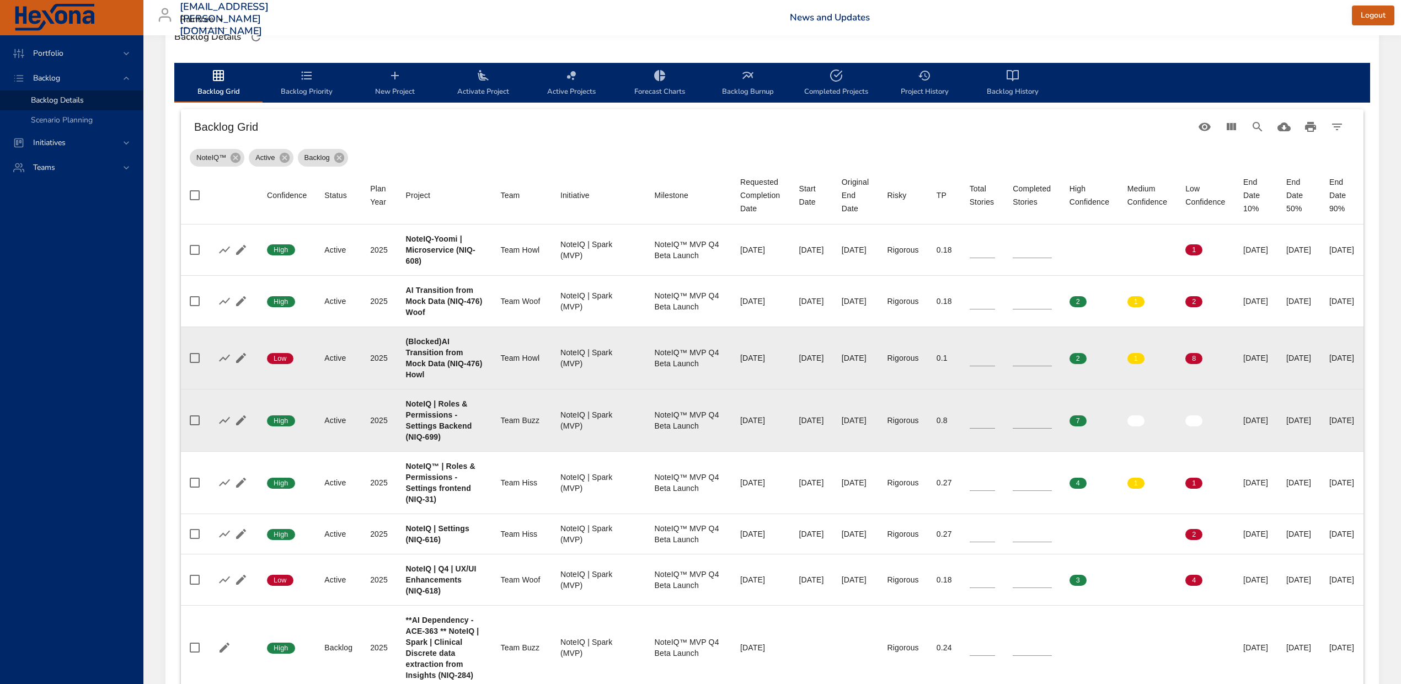
click at [981, 415] on td "Total Stories **" at bounding box center [983, 420] width 44 height 62
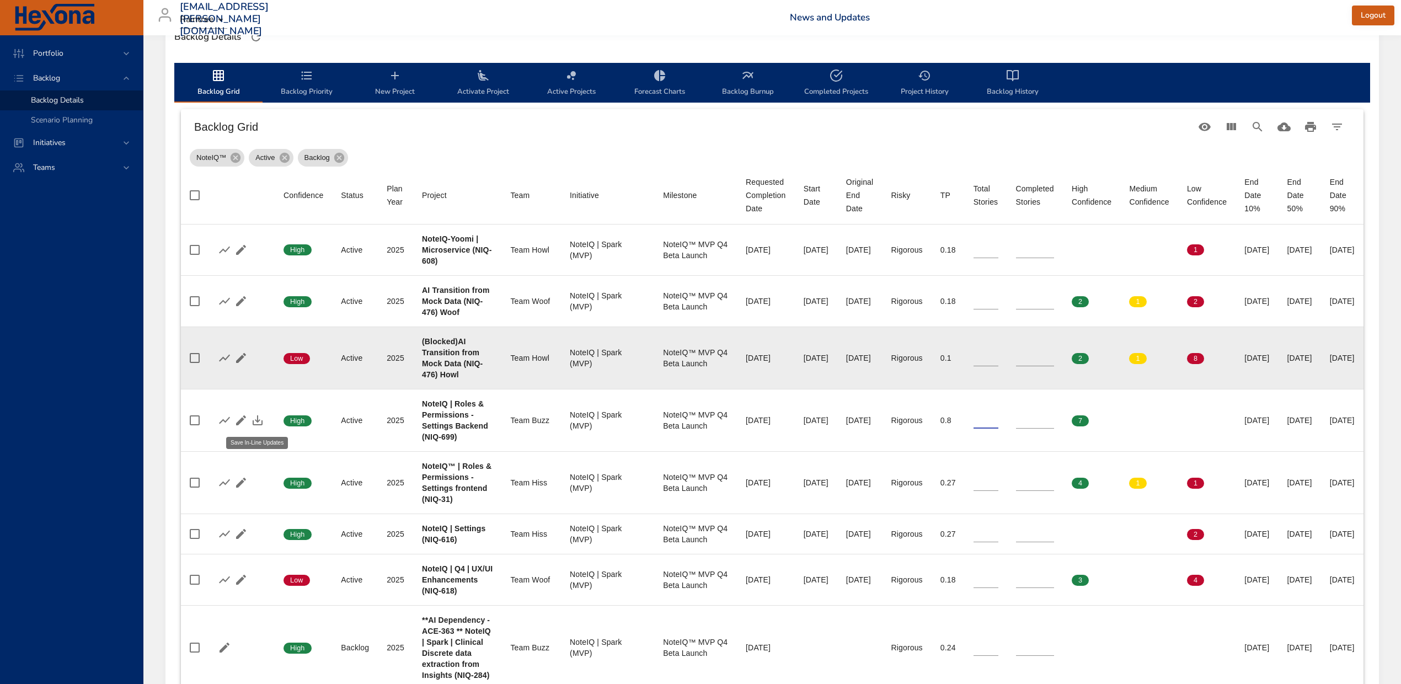
type input "**"
click at [263, 419] on icon "button" at bounding box center [257, 420] width 13 height 13
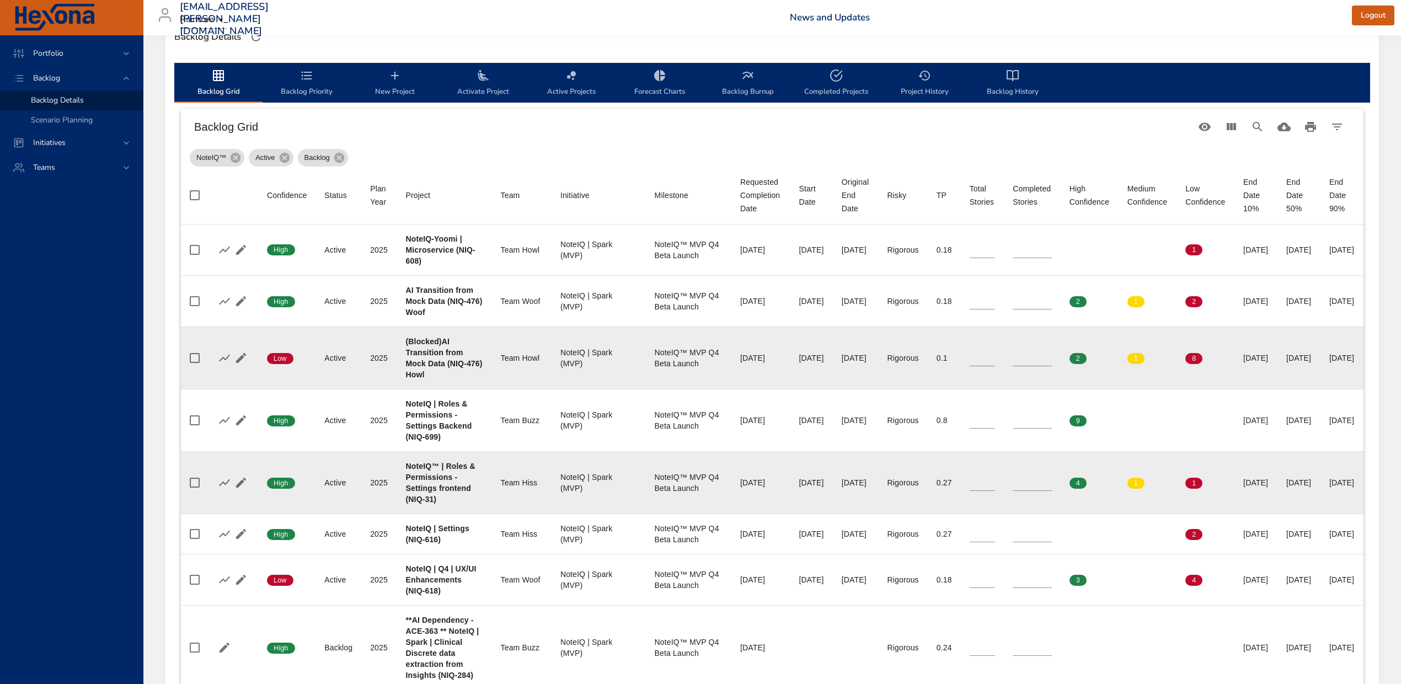
click at [429, 498] on b "NoteIQ™ | Roles & Permissions - Settings frontend (NIQ-31)" at bounding box center [440, 483] width 69 height 42
copy b "31"
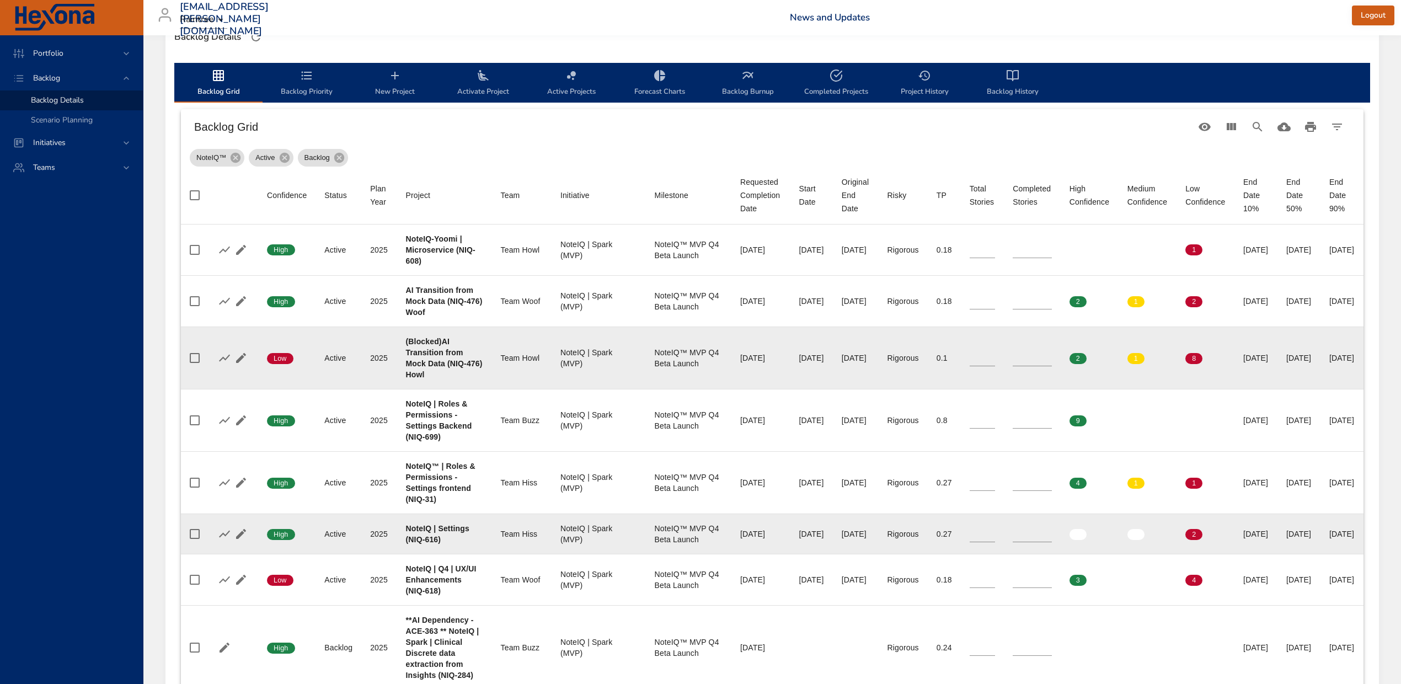
click at [432, 537] on b "NoteIQ | Settings (NIQ-616)" at bounding box center [437, 534] width 63 height 20
copy b "616"
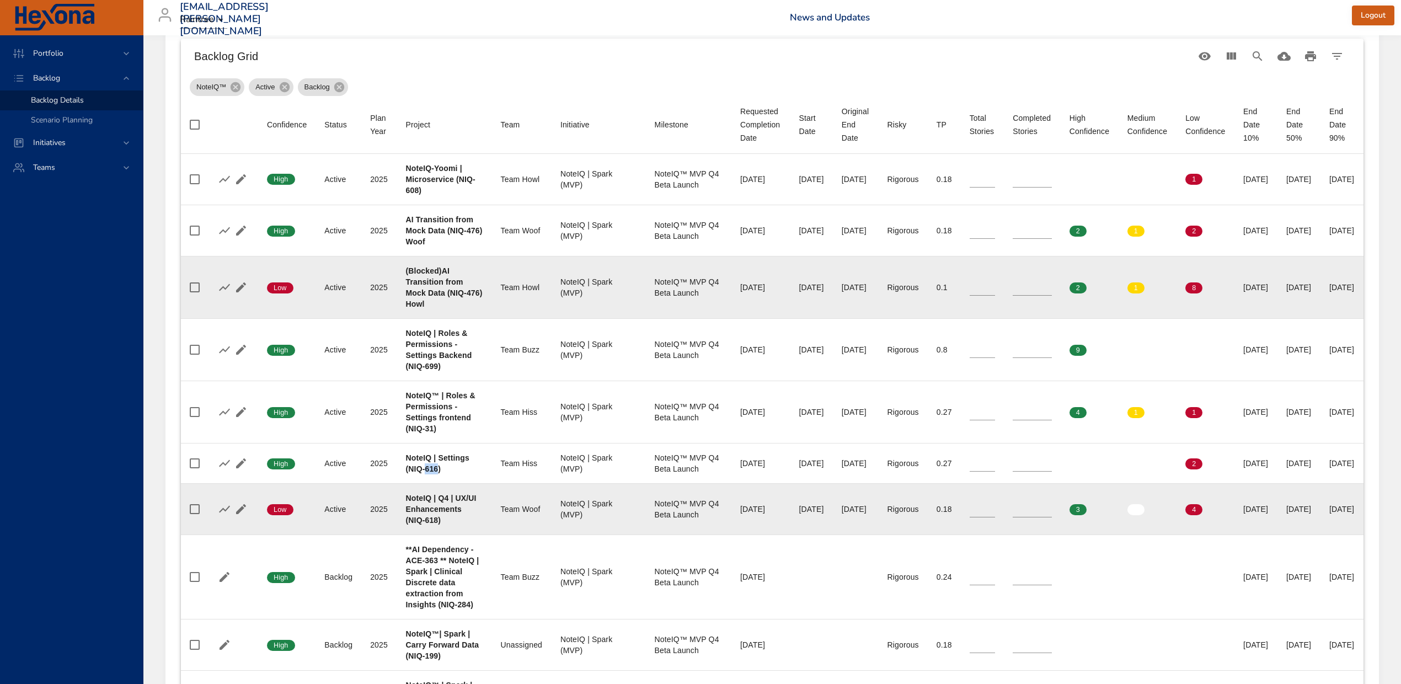
scroll to position [393, 0]
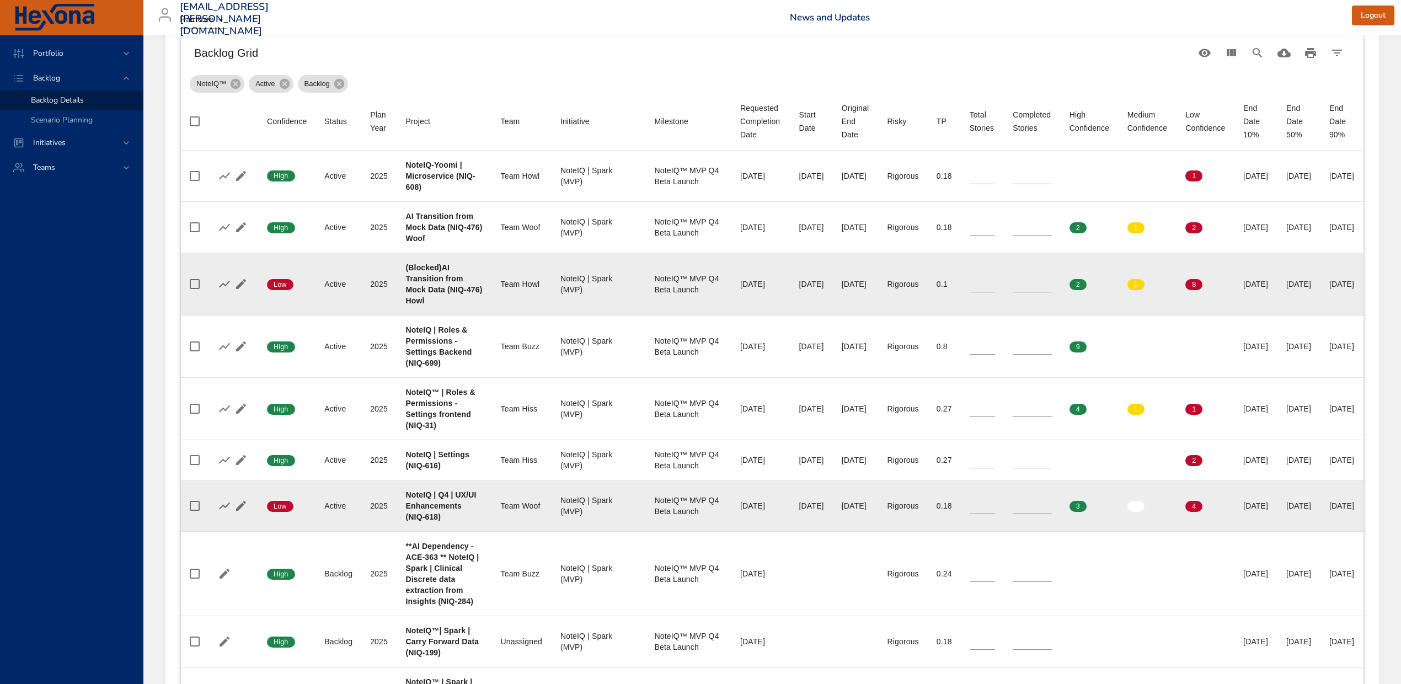
click at [434, 521] on b "NoteIQ | Q4 | UX/UI Enhancements (NIQ-618)" at bounding box center [441, 505] width 71 height 31
copy b "618"
drag, startPoint x: 1031, startPoint y: 515, endPoint x: 1016, endPoint y: 511, distance: 15.9
click at [1016, 511] on tr "Confidence Low Status Active Plan Year [DATE] Project NoteIQ | Q4 | UX/UI Enhan…" at bounding box center [772, 505] width 1183 height 51
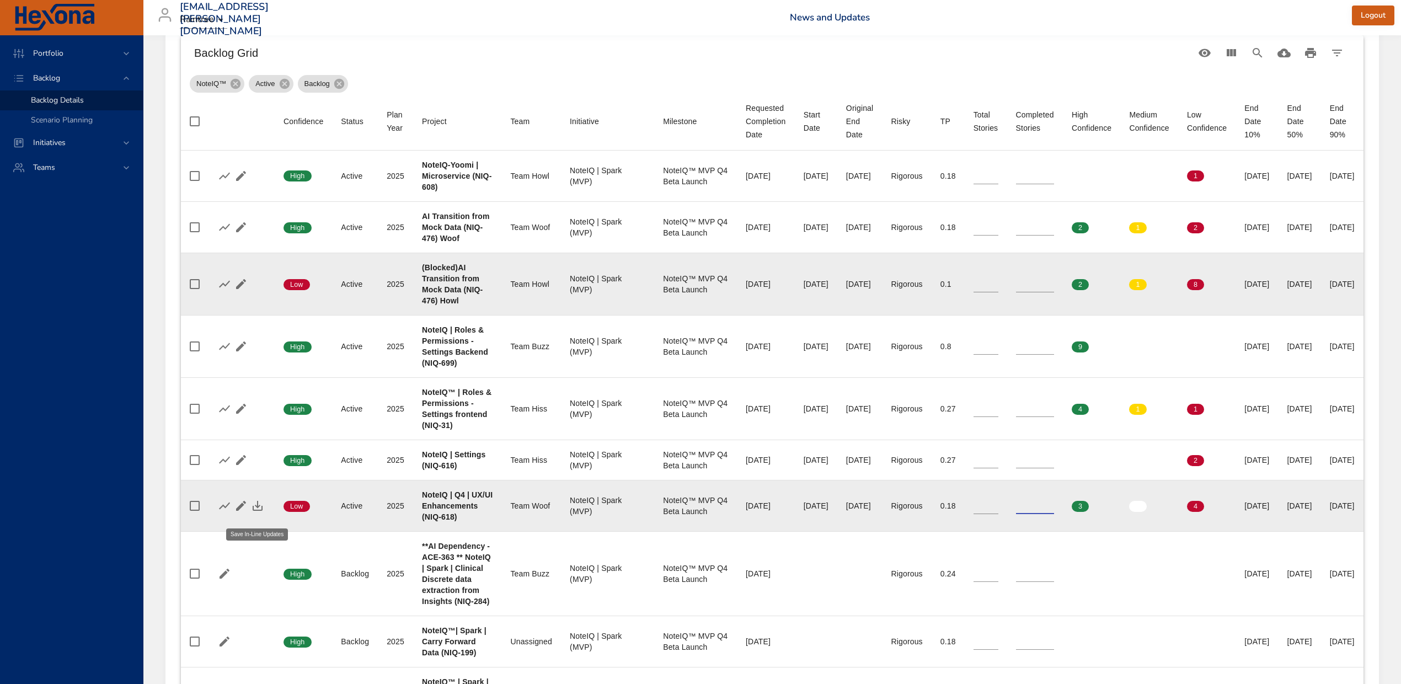
type input "*"
click at [259, 512] on icon "button" at bounding box center [257, 505] width 13 height 13
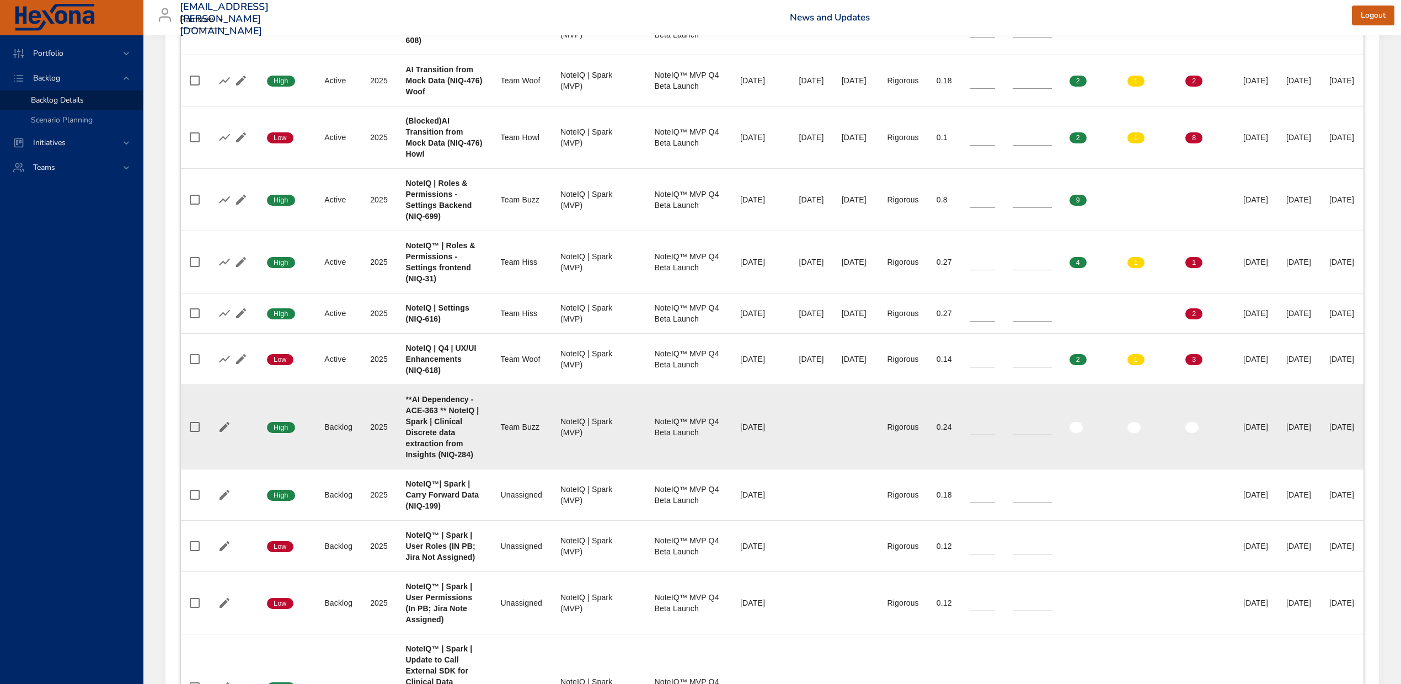
scroll to position [613, 0]
